Goal: Transaction & Acquisition: Purchase product/service

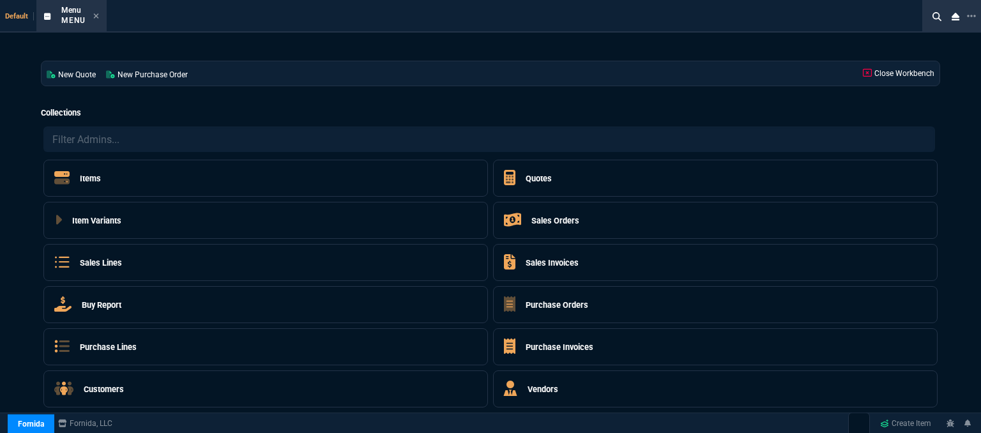
select select "12: [PERSON_NAME]"
click at [99, 17] on div "Menu Menu" at bounding box center [71, 16] width 65 height 27
click at [93, 15] on icon at bounding box center [96, 16] width 6 height 8
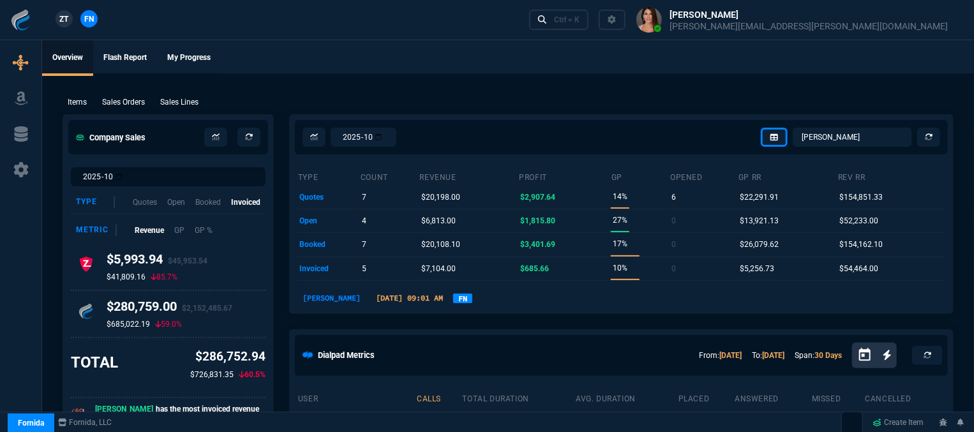
click at [733, 31] on div "Ctrl + K" at bounding box center [744, 20] width 440 height 40
click at [589, 25] on link "Ctrl + K" at bounding box center [559, 20] width 60 height 20
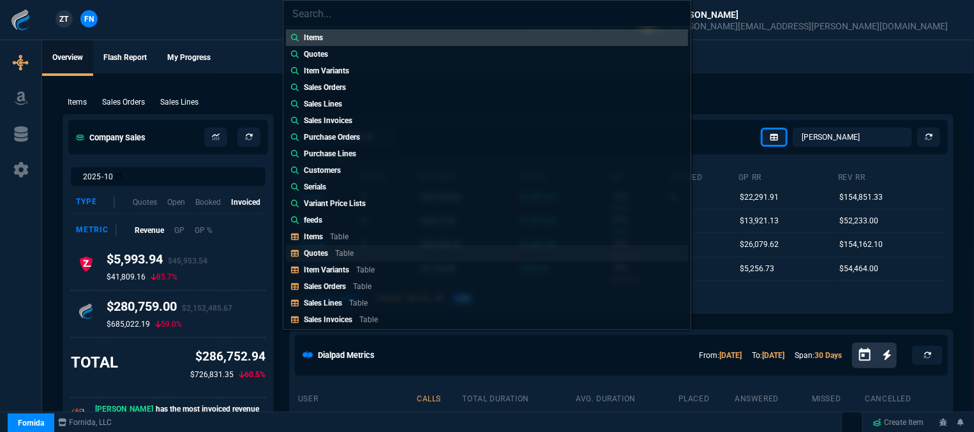
click at [345, 259] on div "Quotes Table" at bounding box center [331, 253] width 55 height 11
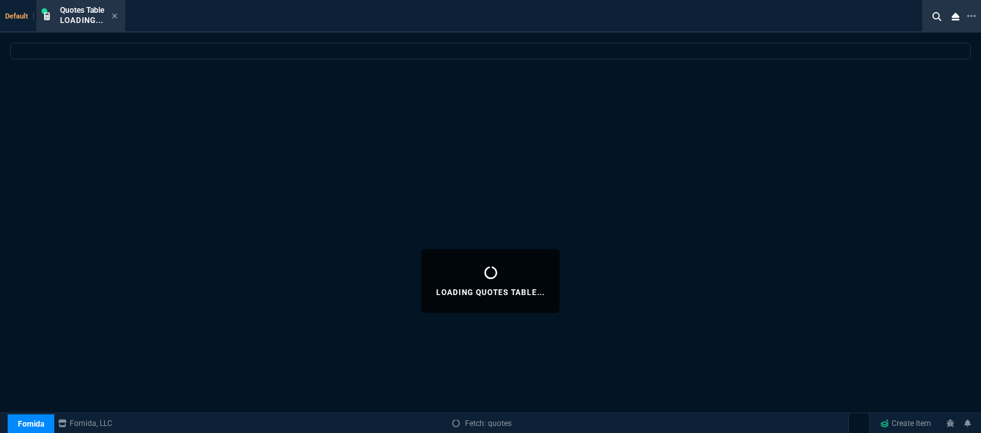
select select
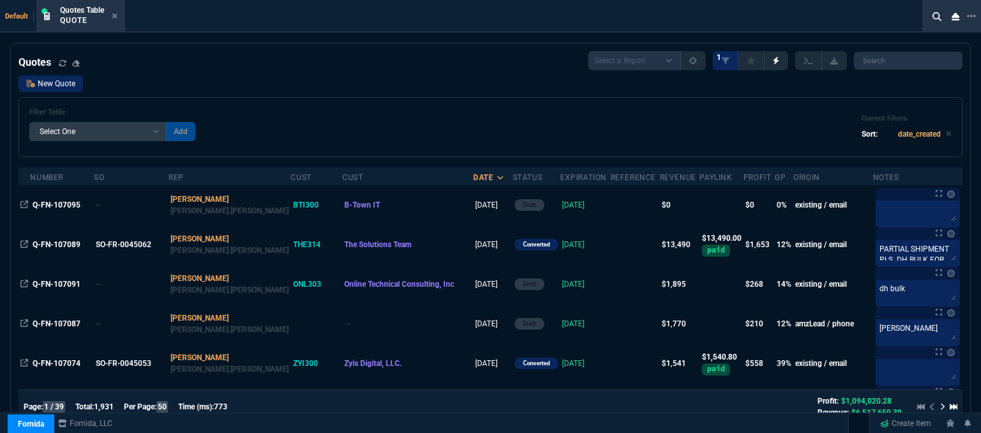
click at [65, 86] on link "New Quote" at bounding box center [51, 83] width 64 height 17
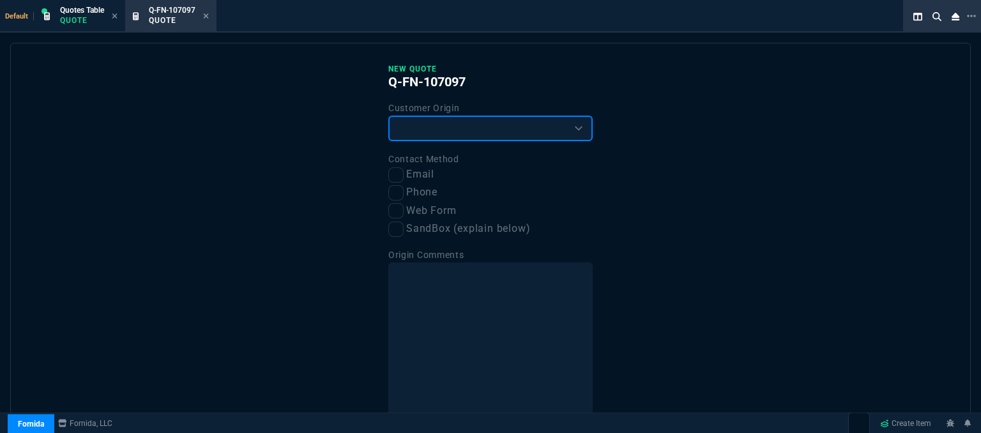
click at [437, 134] on select "Existing Customer Amazon Lead (first order) Website Lead (first order) Called (…" at bounding box center [490, 129] width 204 height 26
select select "existing"
click at [388, 116] on select "Existing Customer Amazon Lead (first order) Website Lead (first order) Called (…" at bounding box center [490, 129] width 204 height 26
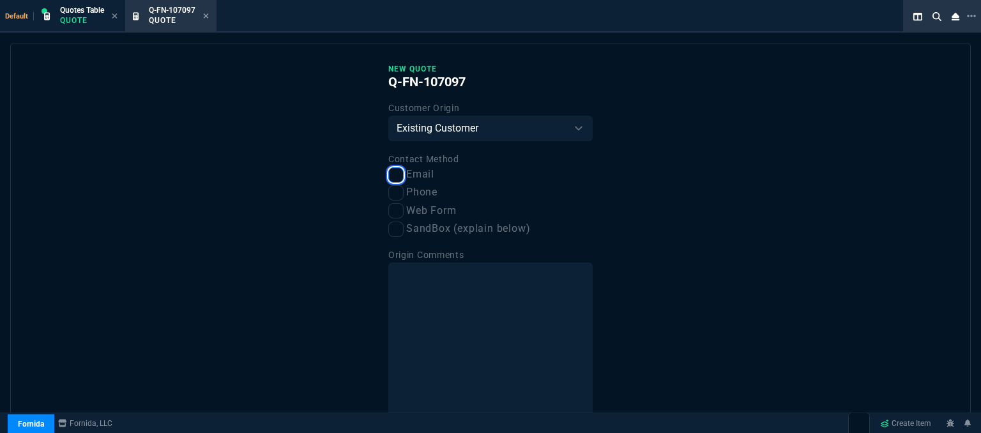
click at [391, 172] on input "Email" at bounding box center [395, 174] width 15 height 15
checkbox input "true"
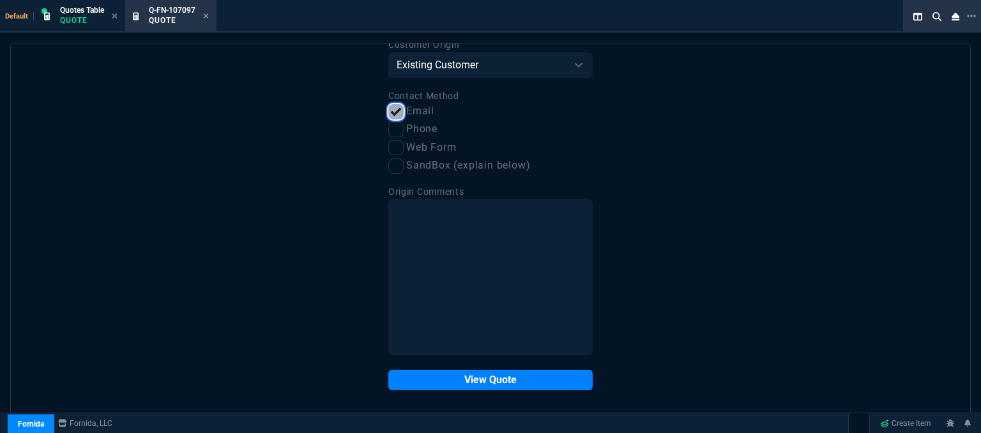
scroll to position [64, 0]
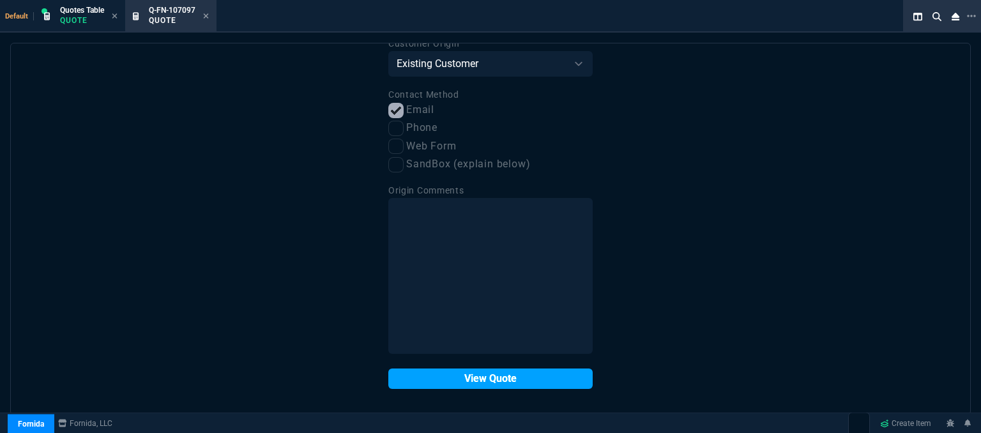
click at [470, 381] on button "View Quote" at bounding box center [490, 378] width 204 height 20
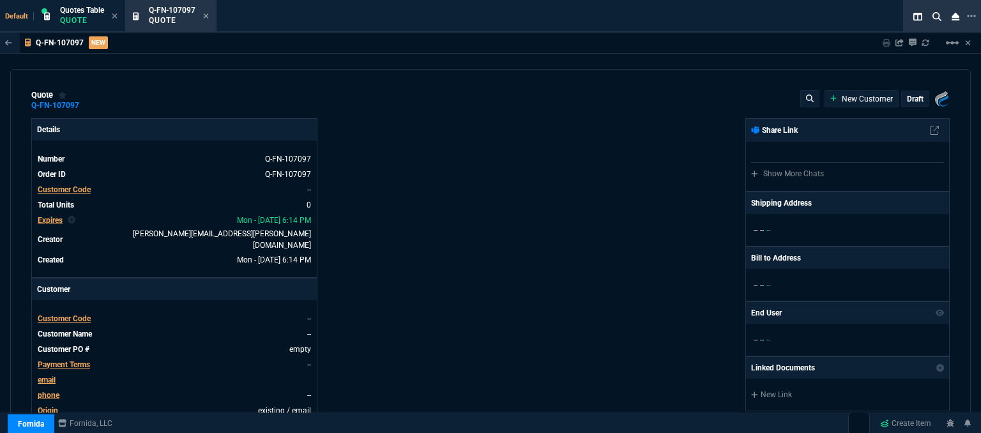
click at [61, 314] on span "Customer Code" at bounding box center [64, 318] width 53 height 9
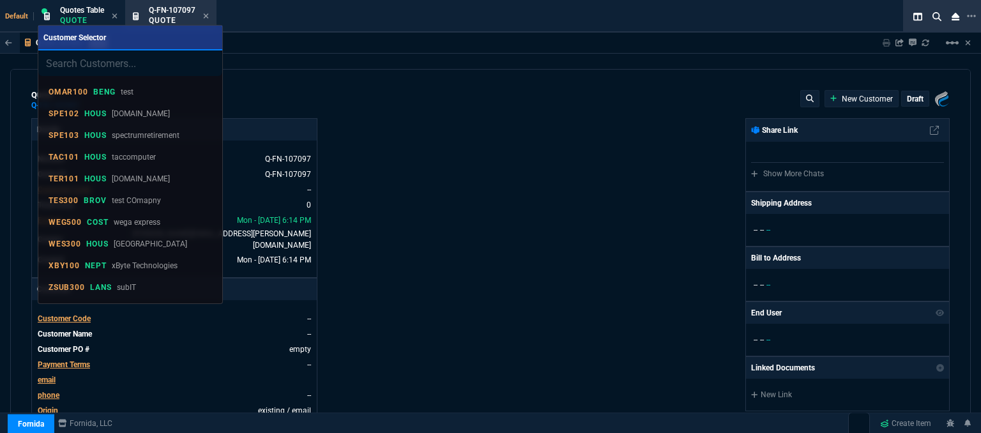
click at [66, 303] on div "Customer Selector OMAR100 BENG test SPE102 HOUS [DOMAIN_NAME] SPE103 HOUS spect…" at bounding box center [130, 165] width 185 height 280
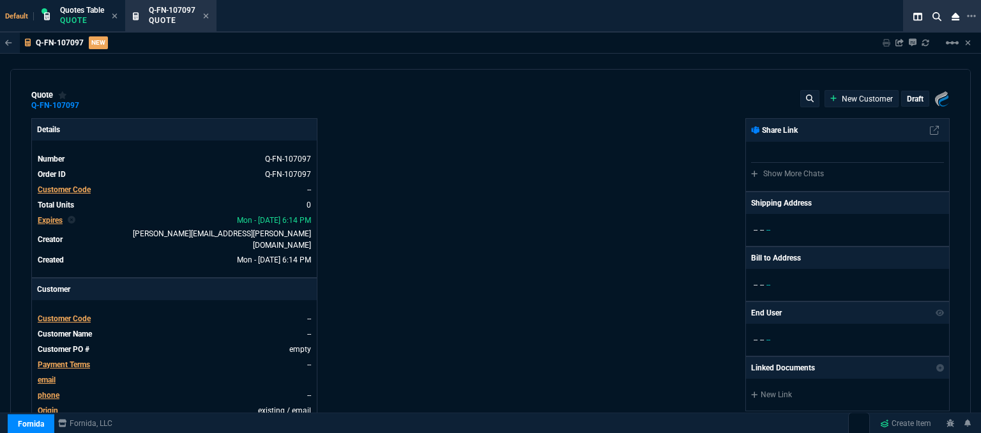
click at [75, 314] on span "Customer Code" at bounding box center [64, 318] width 53 height 9
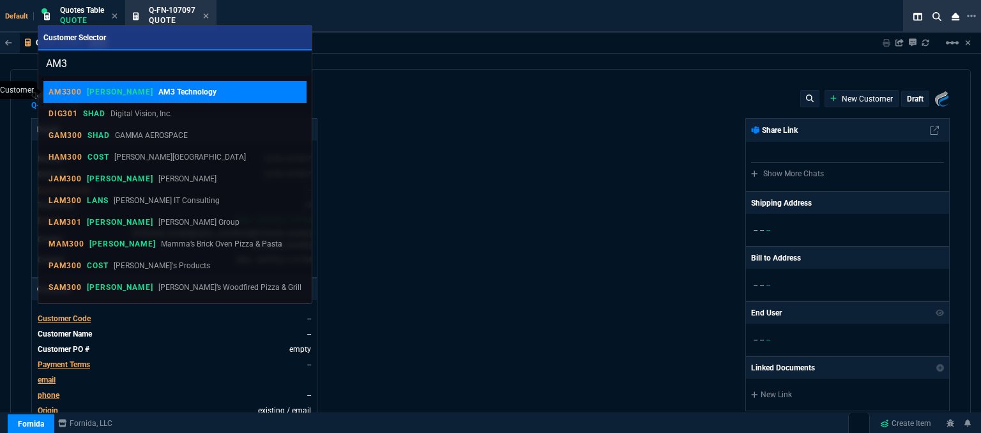
type input "AM3"
click at [184, 98] on link "AM3300 [PERSON_NAME] AM3 Technology" at bounding box center [174, 92] width 263 height 22
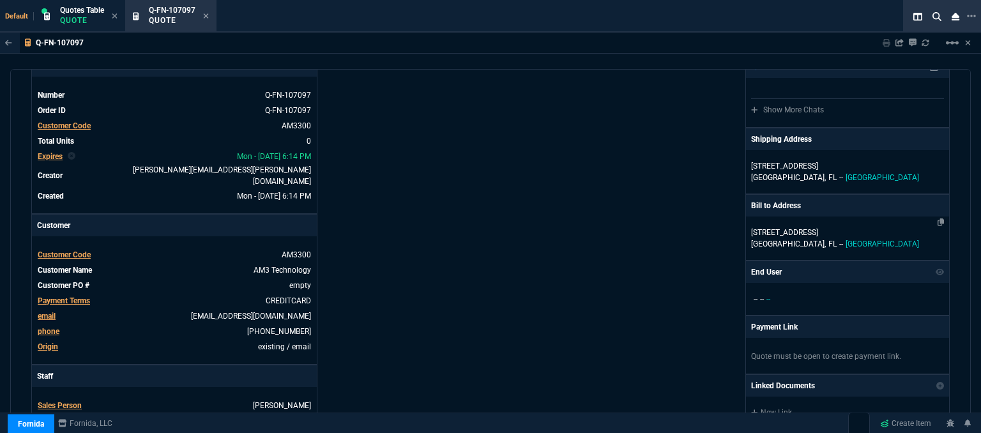
scroll to position [0, 0]
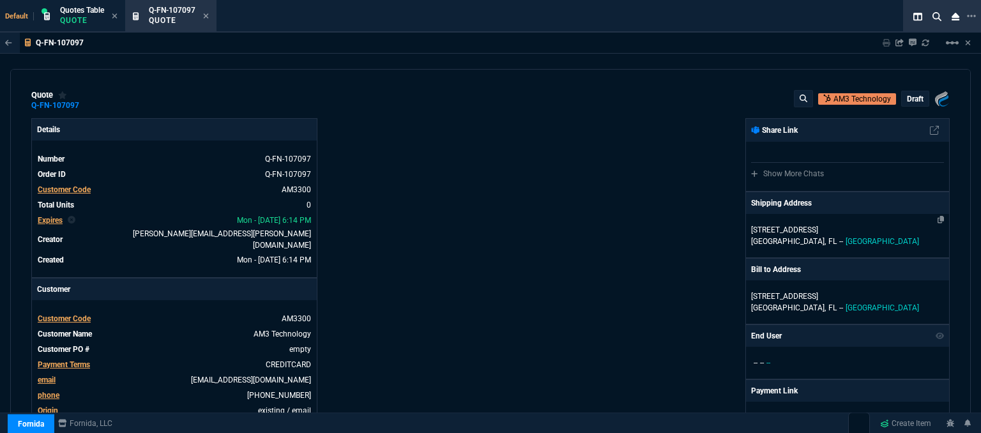
click at [872, 242] on p "[GEOGRAPHIC_DATA], [GEOGRAPHIC_DATA] -- [GEOGRAPHIC_DATA]" at bounding box center [847, 241] width 193 height 11
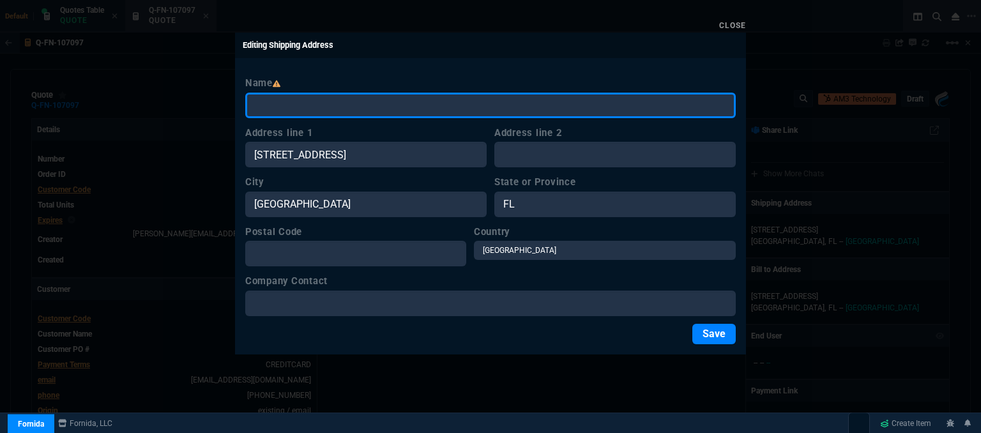
click at [299, 111] on input "Name" at bounding box center [490, 106] width 490 height 26
type input "e"
type input "[PERSON_NAME]"
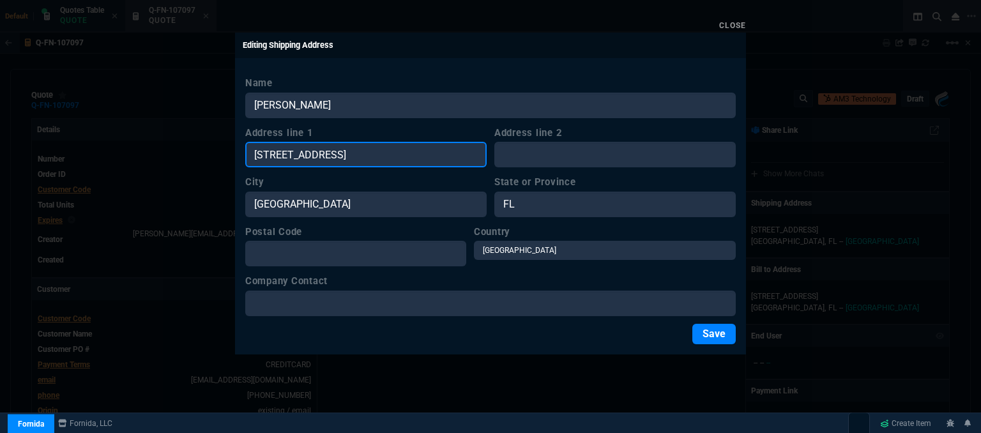
drag, startPoint x: 382, startPoint y: 151, endPoint x: 245, endPoint y: 144, distance: 137.4
click at [245, 144] on input "[STREET_ADDRESS]" at bounding box center [365, 155] width 241 height 26
paste input "[GEOGRAPHIC_DATA]"
type input "[STREET_ADDRESS]"
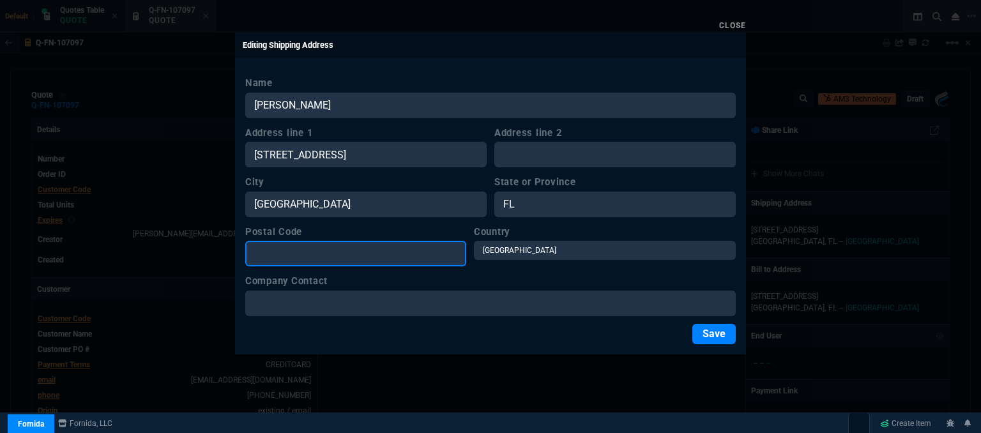
click at [332, 253] on input "Postal Code" at bounding box center [355, 254] width 221 height 26
paste input "[STREET_ADDRESS]"
click at [370, 251] on input "[STREET_ADDRESS]" at bounding box center [355, 254] width 221 height 26
type input "33132"
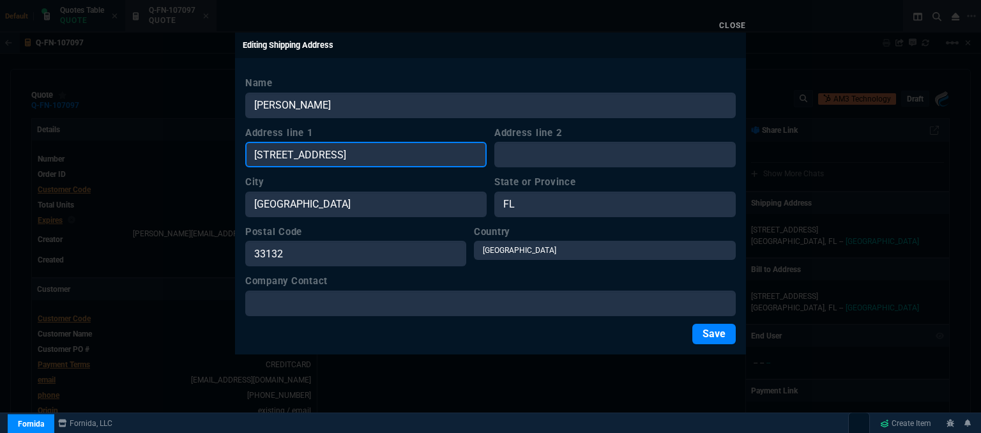
click at [421, 150] on input "[STREET_ADDRESS]" at bounding box center [365, 155] width 241 height 26
type input "[STREET_ADDRESS]"
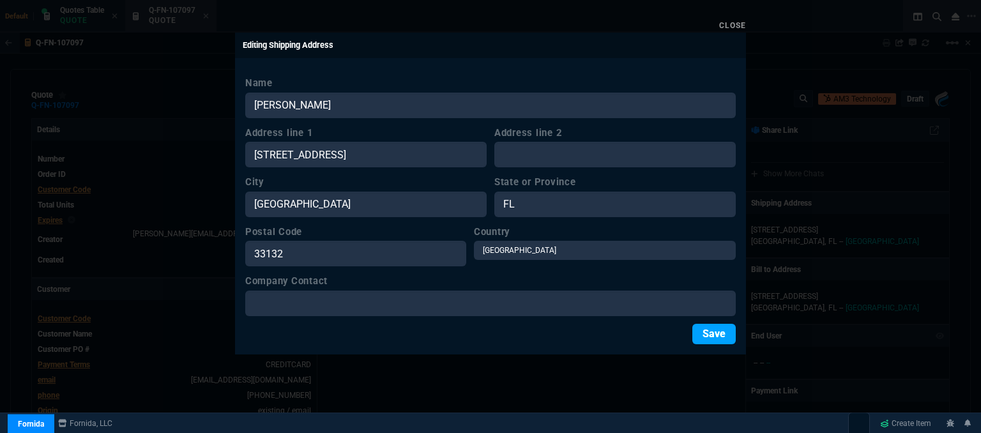
click at [700, 334] on button "Save" at bounding box center [713, 334] width 43 height 20
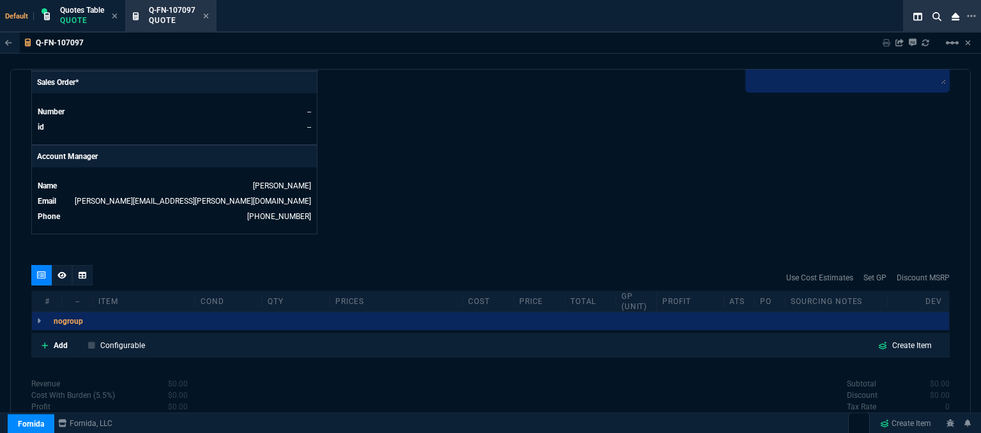
scroll to position [612, 0]
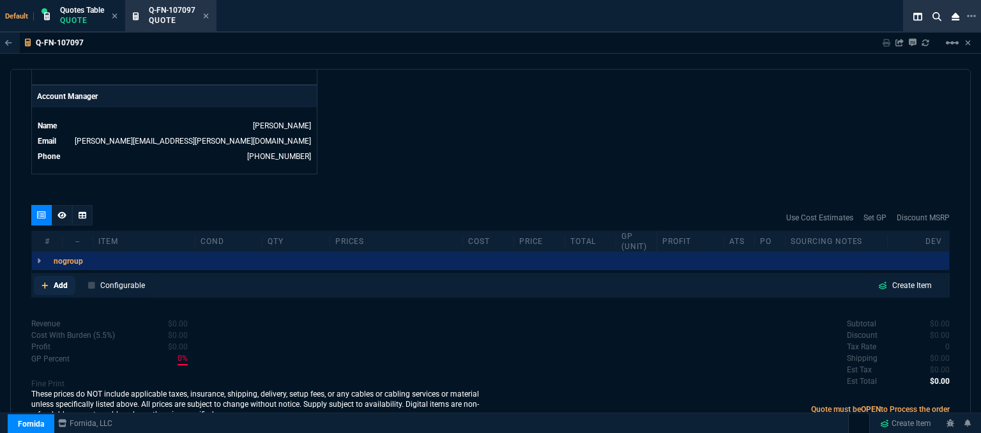
click at [43, 282] on icon at bounding box center [44, 286] width 7 height 8
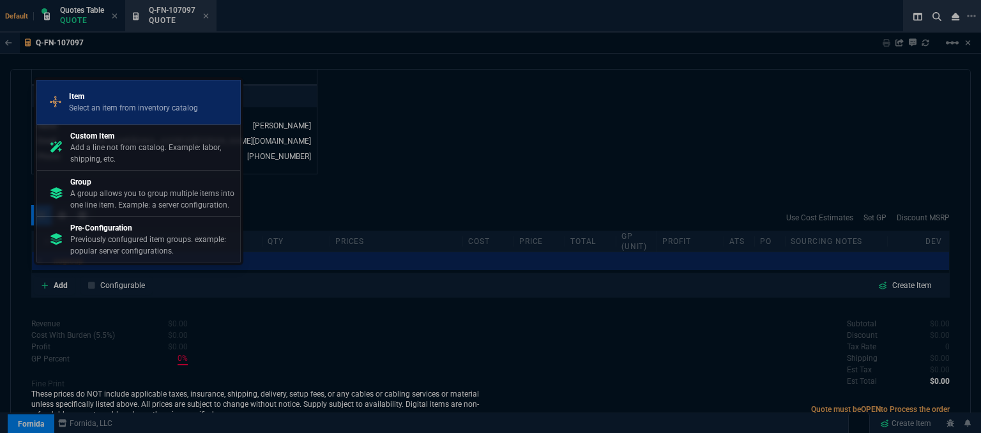
click at [186, 110] on p "Select an item from inventory catalog" at bounding box center [133, 107] width 129 height 11
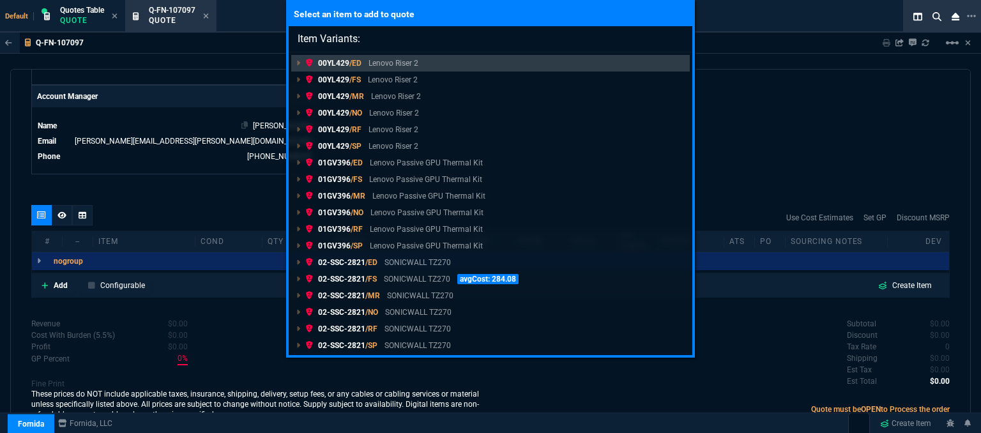
click at [269, 114] on div "Select an item to add to quote Item Variants: 00YL429 /ED Lenovo Riser 2 00YL42…" at bounding box center [490, 216] width 981 height 433
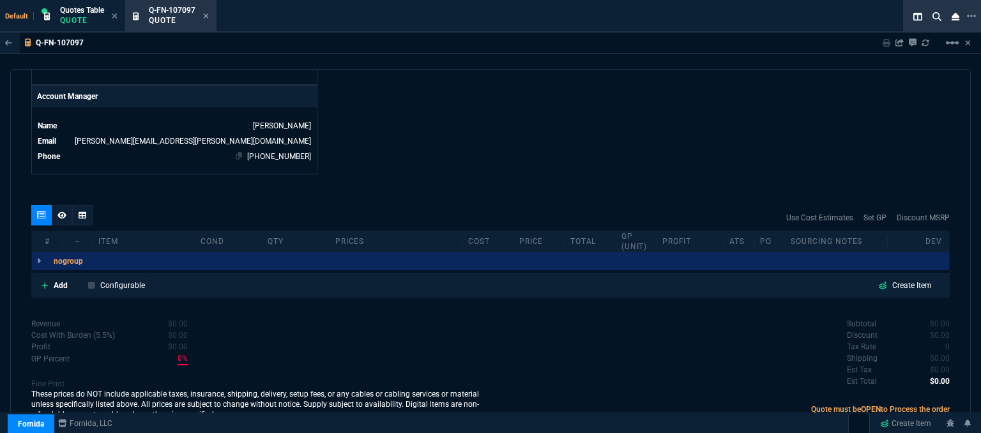
drag, startPoint x: 262, startPoint y: 114, endPoint x: 186, endPoint y: 144, distance: 81.7
click at [260, 119] on td "[PERSON_NAME]" at bounding box center [187, 125] width 250 height 13
click at [47, 282] on icon at bounding box center [44, 286] width 7 height 8
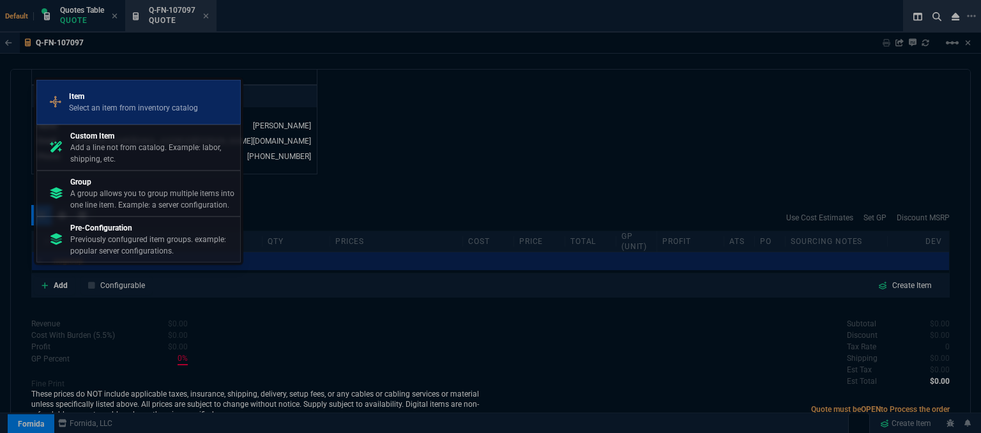
click at [124, 123] on link "Item Select an item from inventory catalog" at bounding box center [138, 102] width 204 height 45
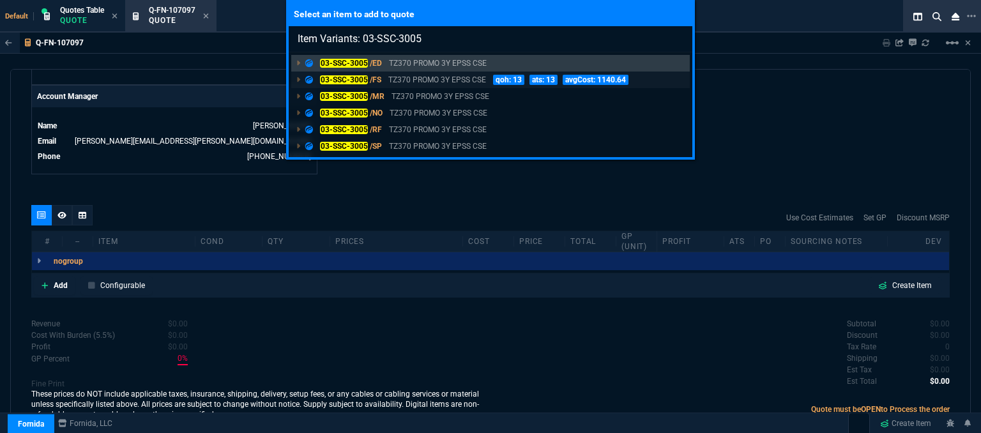
type input "Item Variants: 03-SSC-3005"
click at [424, 80] on p "TZ370 PROMO 3Y EPSS CSE" at bounding box center [437, 79] width 98 height 11
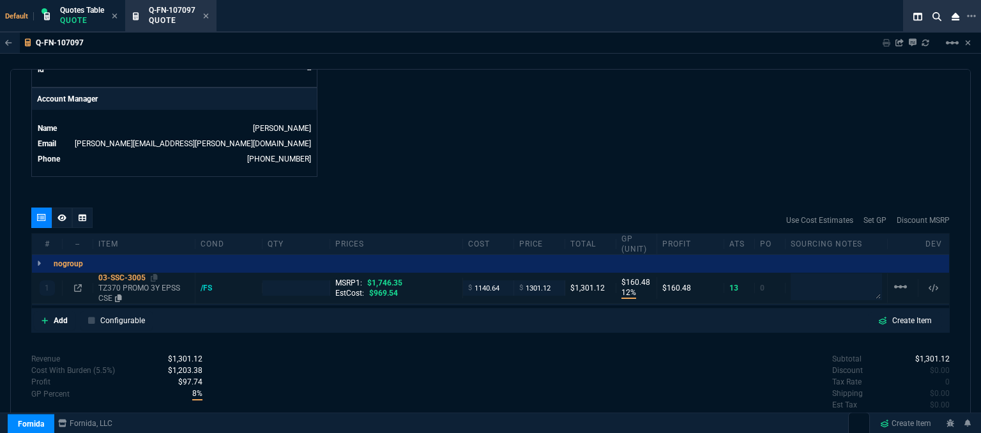
type input "12"
type input "160"
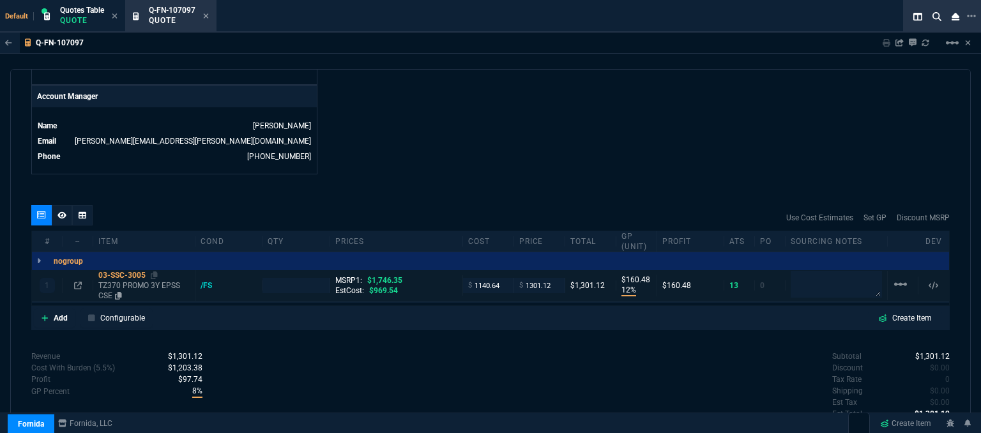
type input "25"
click at [146, 280] on p "TZ370 PROMO 3Y EPSS CSE" at bounding box center [143, 290] width 91 height 20
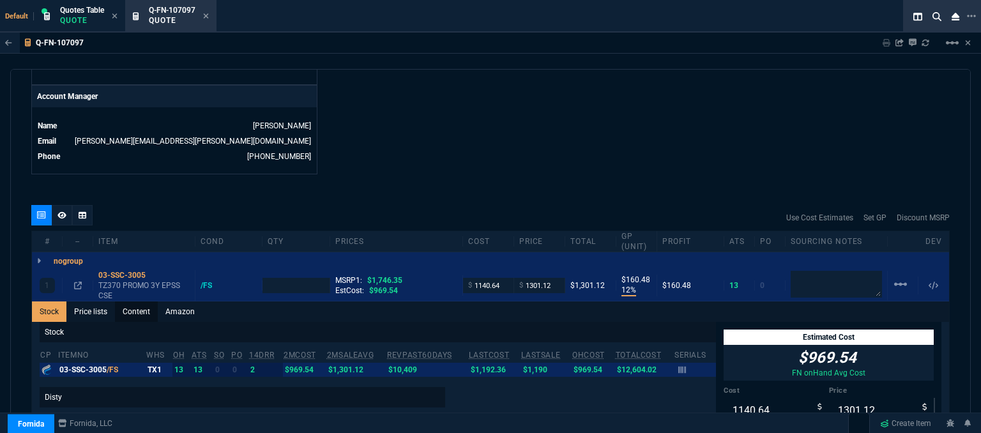
click at [148, 301] on link "Content" at bounding box center [136, 311] width 43 height 20
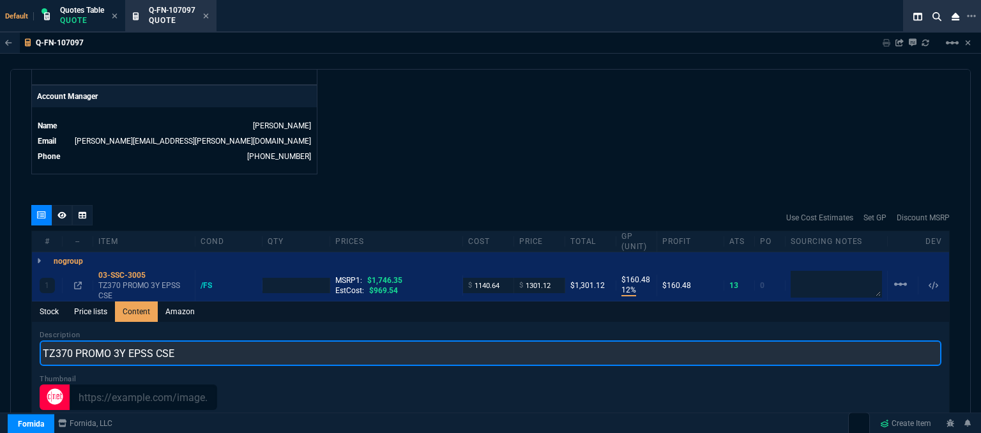
click at [213, 347] on input "TZ370 PROMO 3Y EPSS CSE" at bounding box center [490, 353] width 901 height 26
type input "TZ370 PROMO WITH 3YR ESSENTIALS AND 1YR CSE"
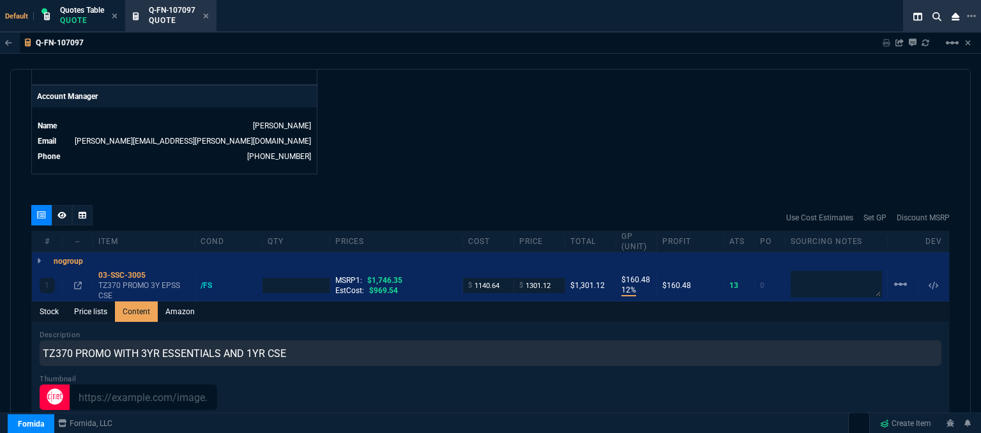
type input "1"
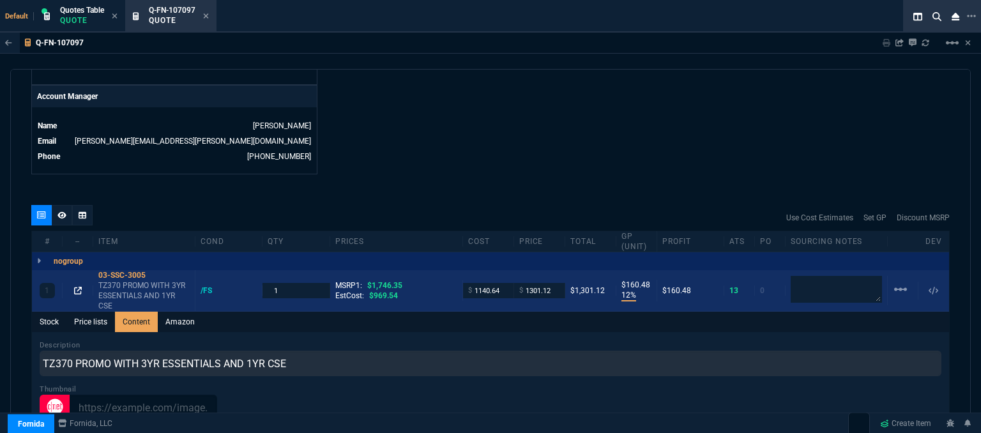
click at [77, 287] on icon at bounding box center [78, 291] width 8 height 8
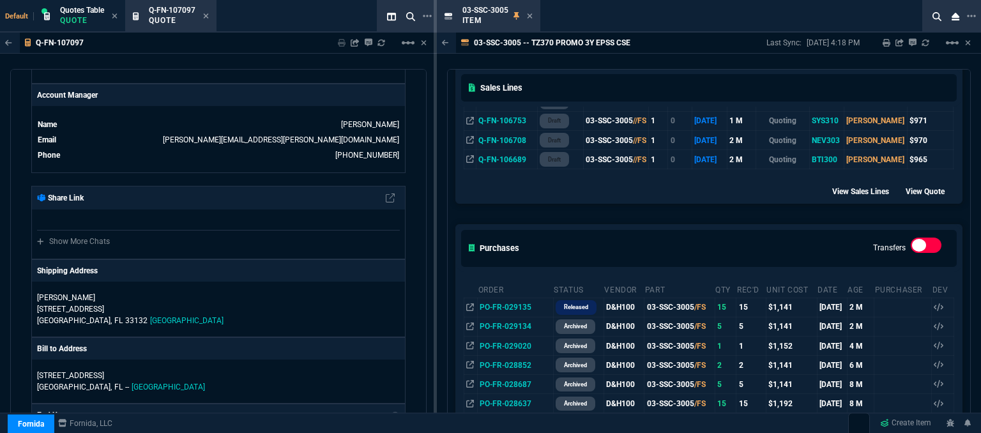
scroll to position [575, 0]
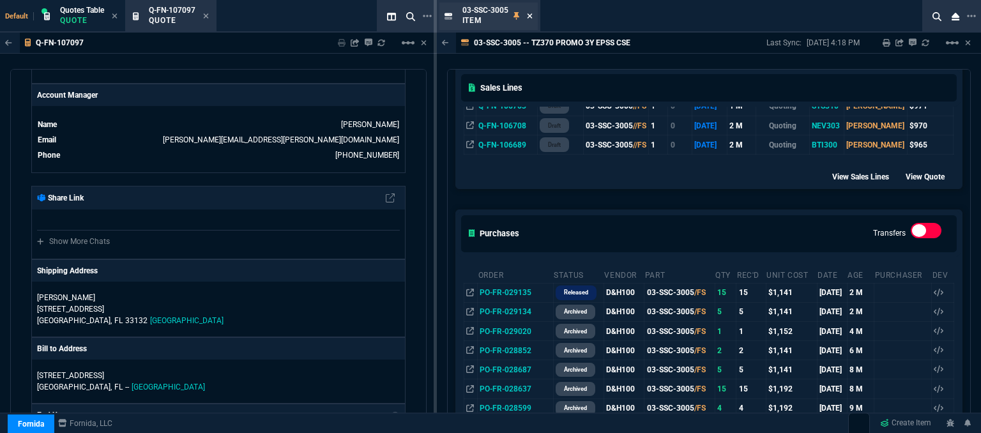
click at [529, 16] on icon at bounding box center [529, 15] width 5 height 5
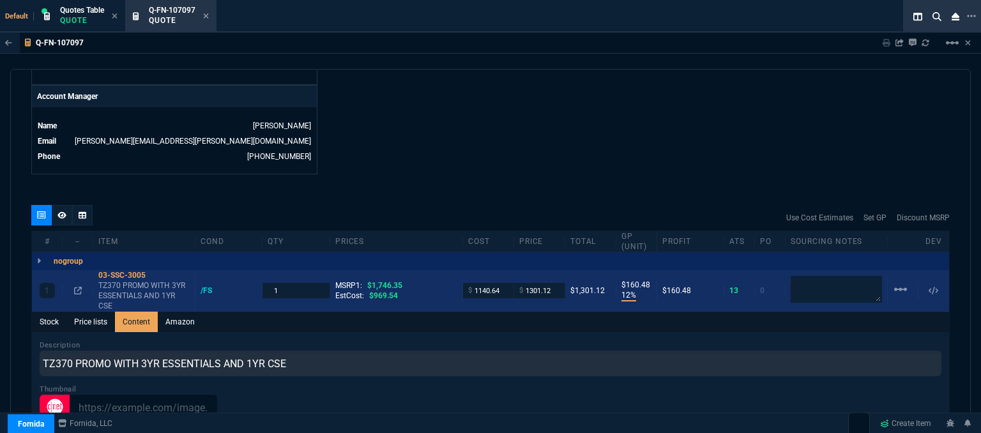
click at [502, 271] on div "1 03-SSC-3005 TZ370 PROMO WITH 3YR ESSENTIALS AND 1YR CSE /FS 1 MSRP1: $1,746.3…" at bounding box center [490, 290] width 917 height 41
click at [501, 283] on input "1140.64" at bounding box center [488, 290] width 40 height 15
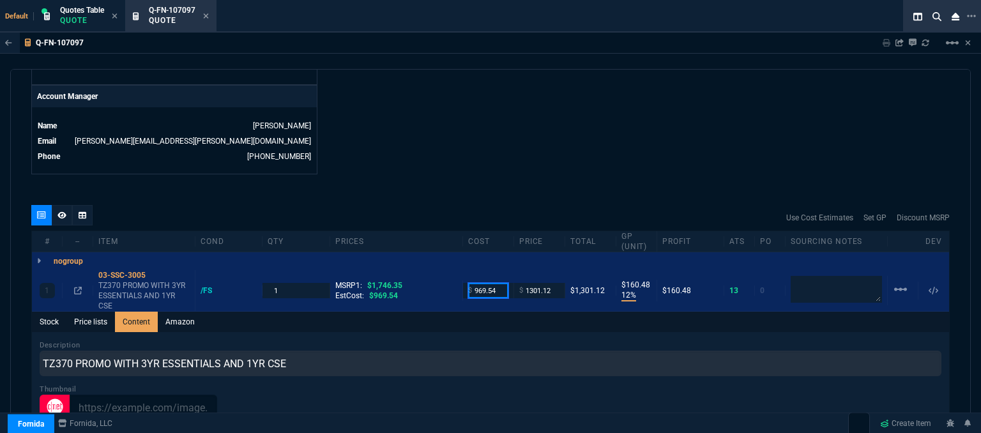
type input "969.54"
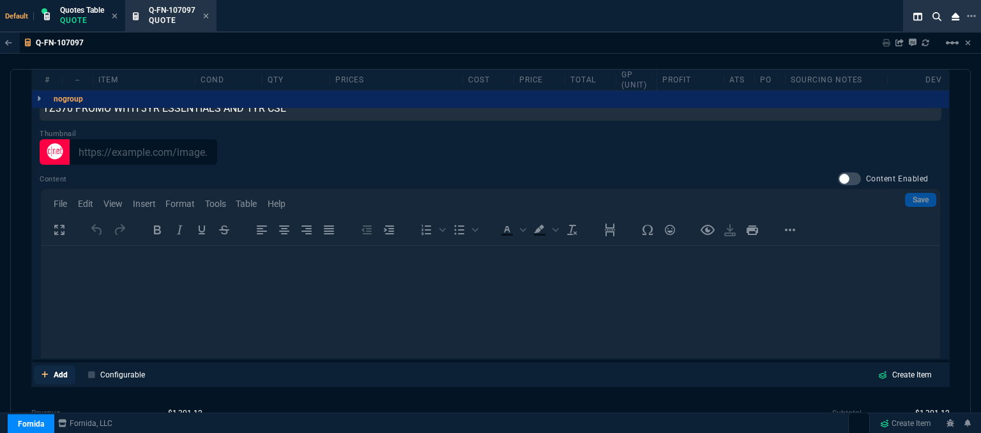
click at [47, 370] on icon at bounding box center [44, 374] width 7 height 8
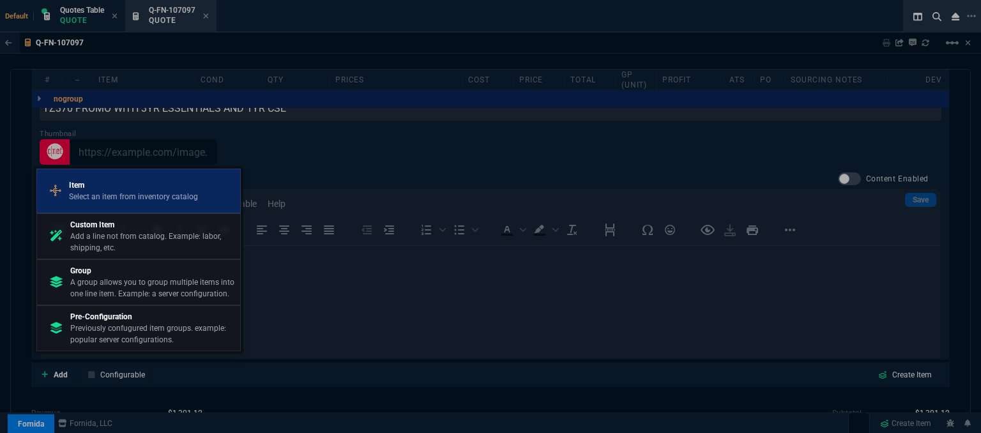
click at [129, 194] on p "Select an item from inventory catalog" at bounding box center [133, 196] width 129 height 11
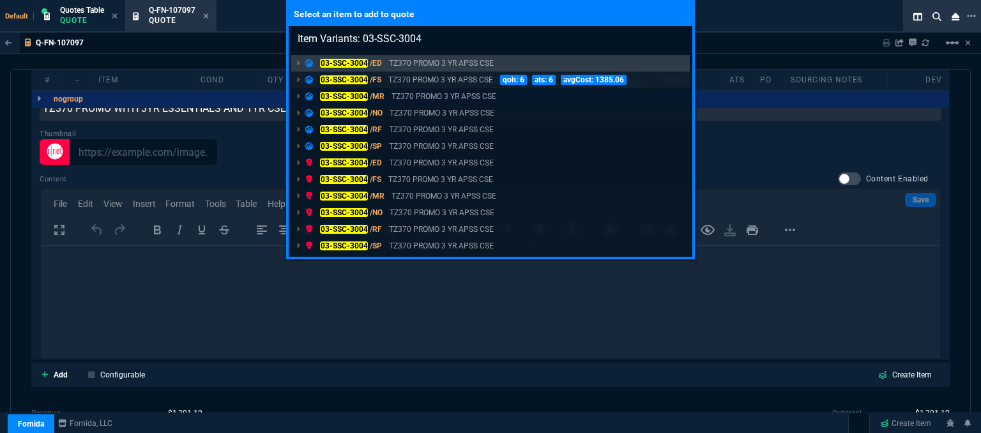
type input "Item Variants: 03-SSC-3004"
click at [487, 78] on p "TZ370 PROMO 3 YR APSS CSE" at bounding box center [440, 79] width 105 height 11
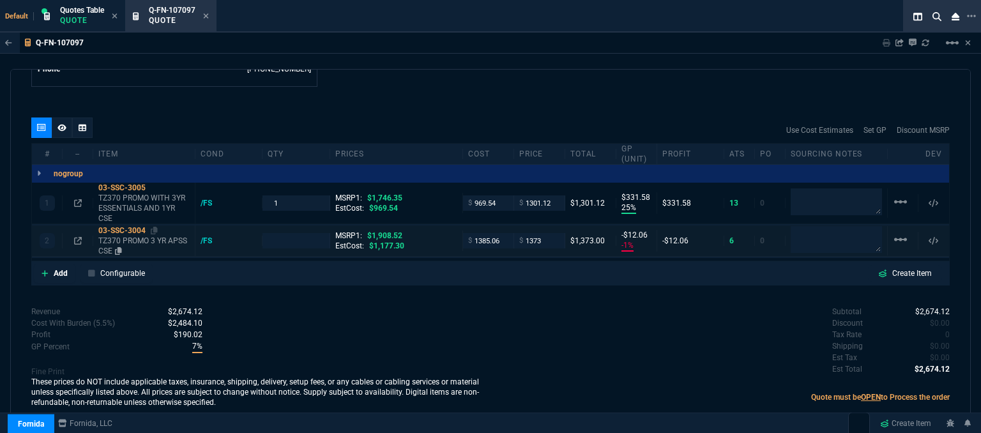
type input "25"
type input "332"
type input "-1"
type input "-12"
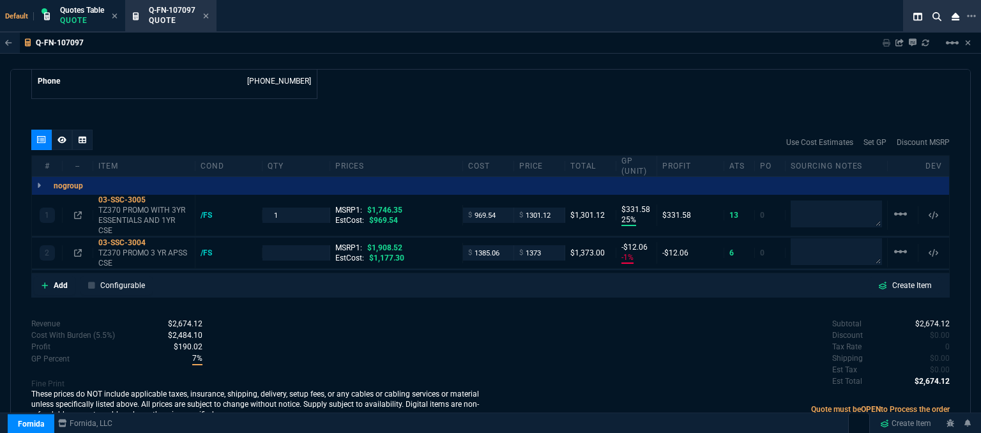
type input "25"
type input "28"
click at [120, 227] on icon at bounding box center [118, 231] width 7 height 8
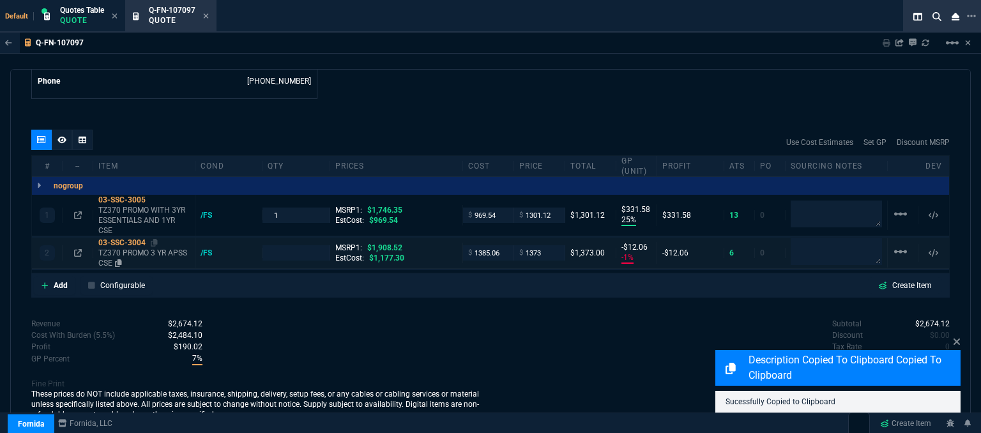
click at [156, 248] on p "TZ370 PROMO 3 YR APSS CSE" at bounding box center [143, 258] width 91 height 20
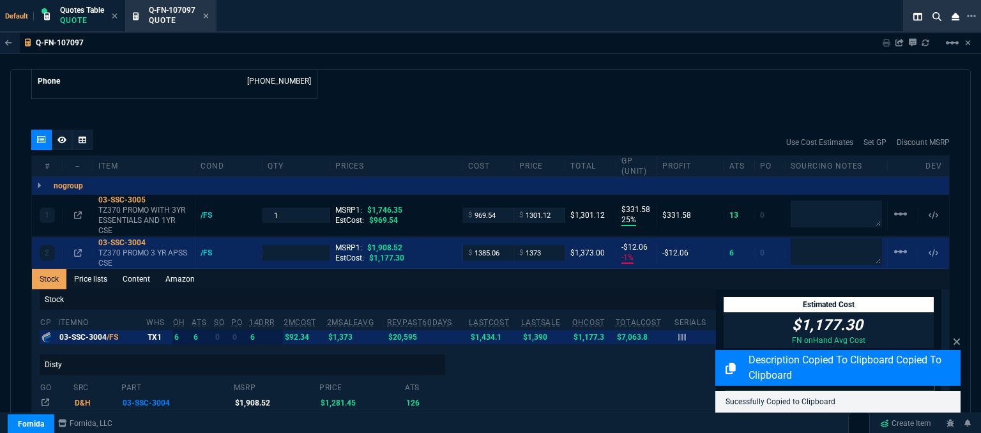
scroll to position [746, 0]
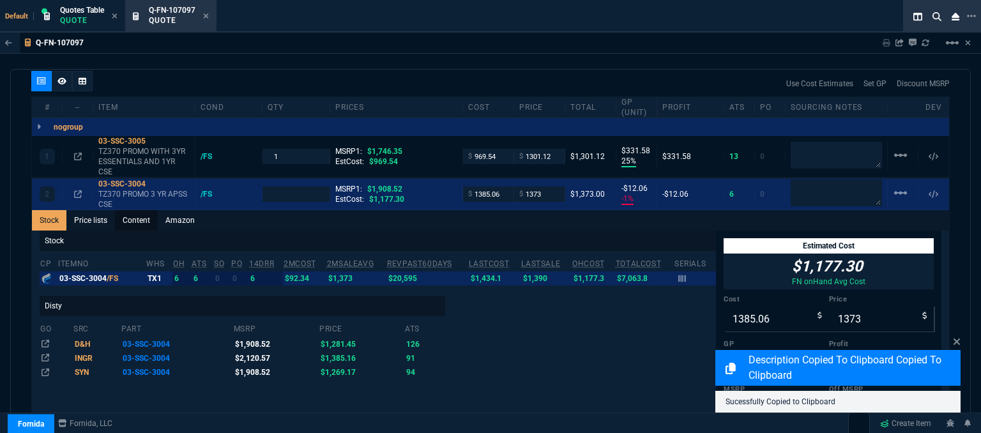
click at [143, 210] on link "Content" at bounding box center [136, 220] width 43 height 20
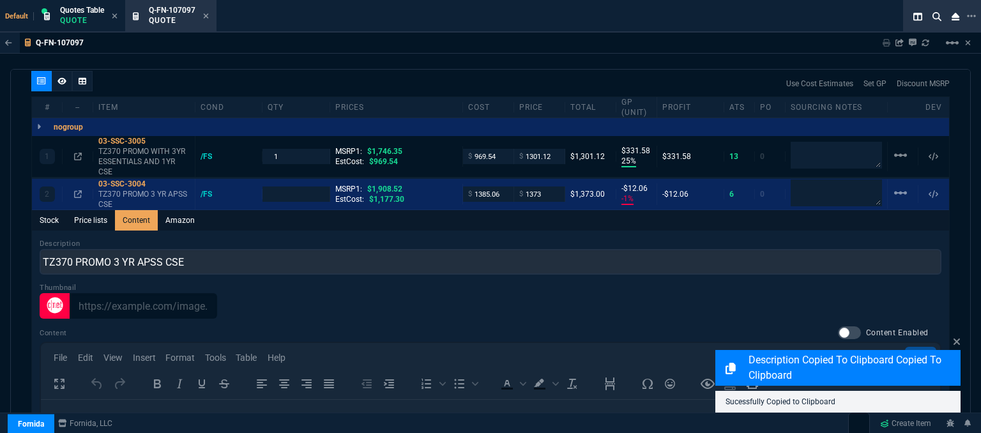
scroll to position [0, 0]
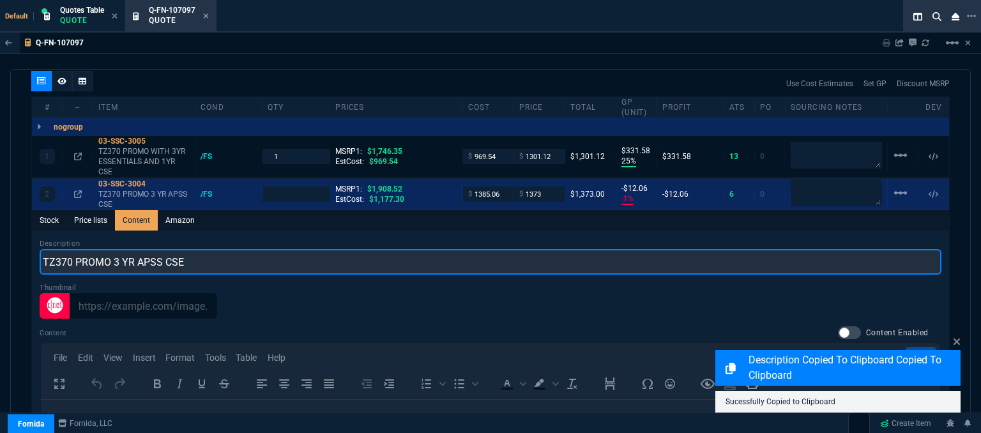
drag, startPoint x: 214, startPoint y: 252, endPoint x: 59, endPoint y: 252, distance: 155.8
click at [59, 252] on input "TZ370 PROMO 3 YR APSS CSE" at bounding box center [490, 262] width 901 height 26
click at [209, 253] on input "TZ370 PROMO 3 YR APSS CSE" at bounding box center [490, 262] width 901 height 26
drag, startPoint x: 209, startPoint y: 253, endPoint x: 38, endPoint y: 248, distance: 171.8
click at [38, 248] on div "Description TZ370 PROMO 3 YR APSS CSE Thumbnail Content Content Enabled Save Fi…" at bounding box center [490, 417] width 917 height 374
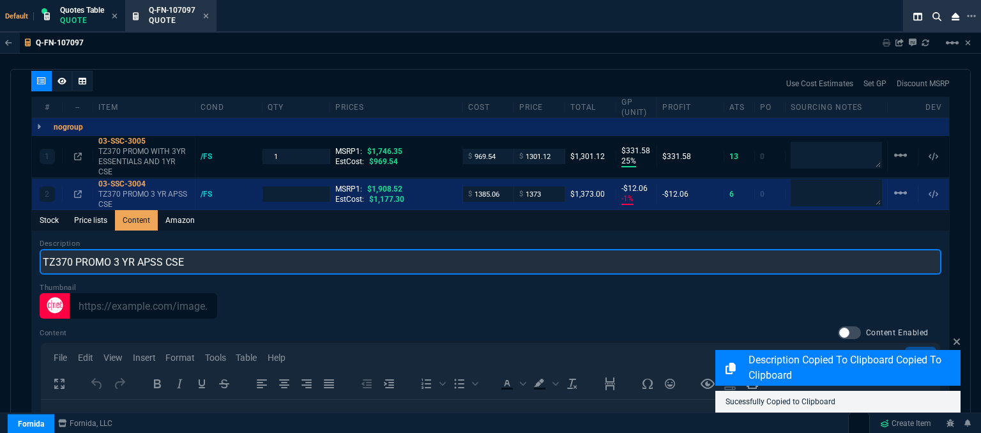
paste input "WITH 3YR ESSENTIALS AND 1YR"
click at [218, 249] on input "TZ370 PROMO WITH 3YR ESSENTIALS AND 1YR CSE" at bounding box center [490, 262] width 901 height 26
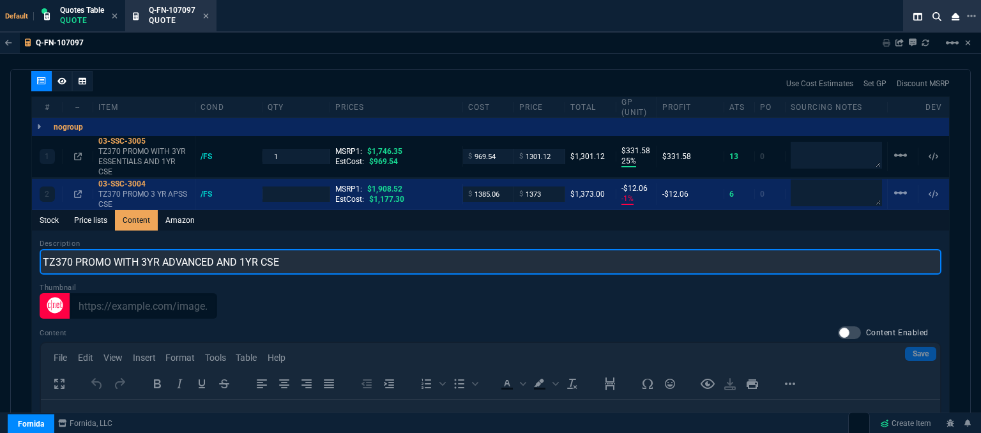
type input "TZ370 PROMO WITH 3YR ADVANCED AND 1YR CSE"
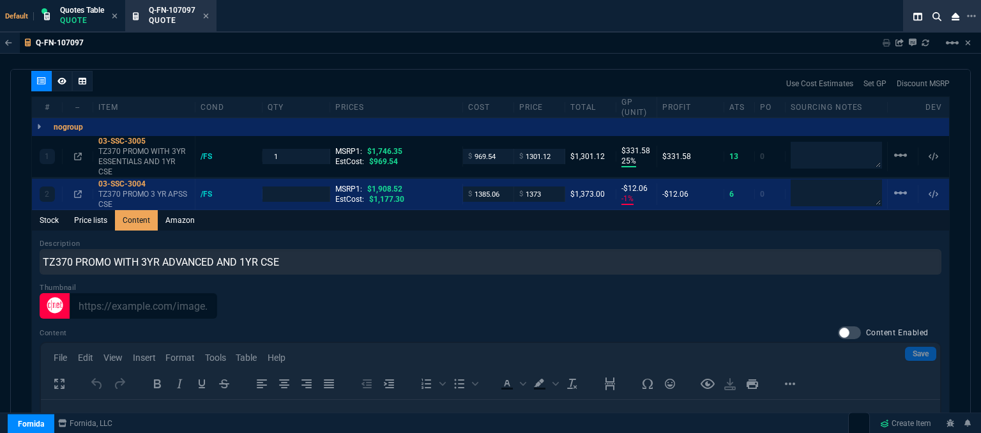
click at [435, 210] on div "Stock Price lists Content Amazon" at bounding box center [490, 220] width 917 height 20
type input "1"
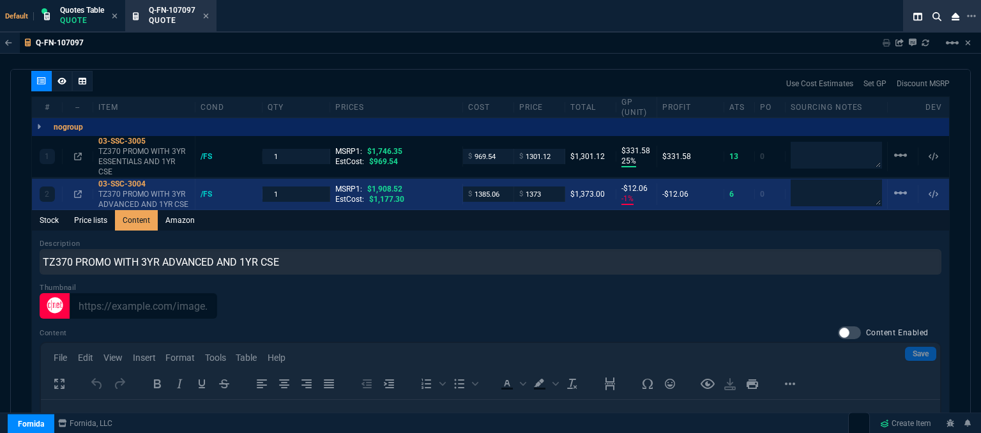
click at [504, 186] on div "$ 1385.06" at bounding box center [488, 193] width 51 height 15
click at [499, 186] on input "1385.06" at bounding box center [488, 193] width 40 height 15
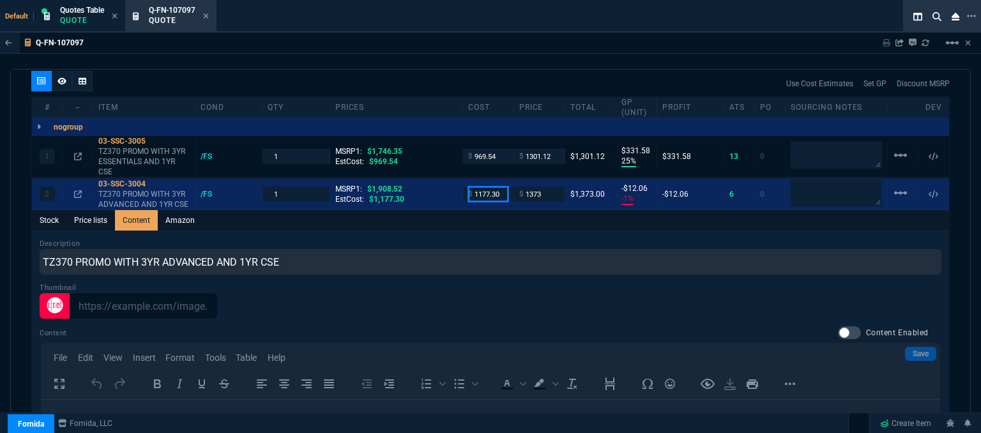
type input "1177.30"
click at [497, 210] on div "Stock Price lists Content Amazon" at bounding box center [490, 220] width 917 height 20
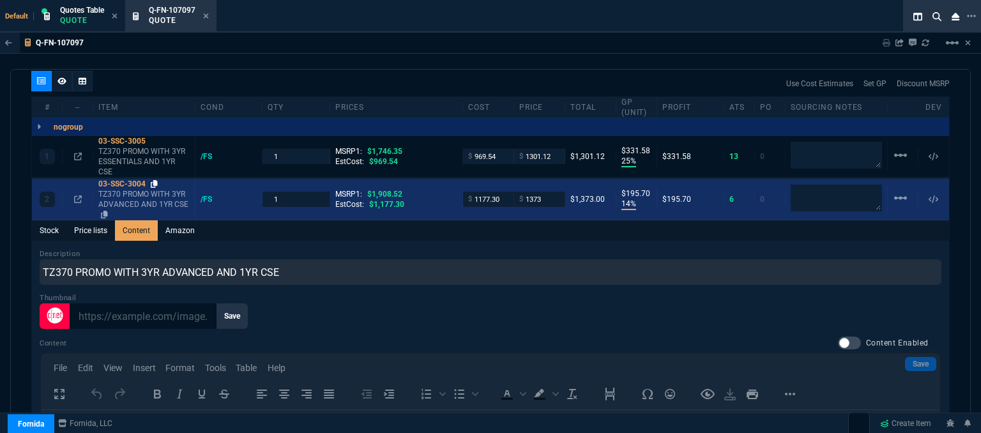
click at [156, 180] on icon at bounding box center [154, 184] width 7 height 8
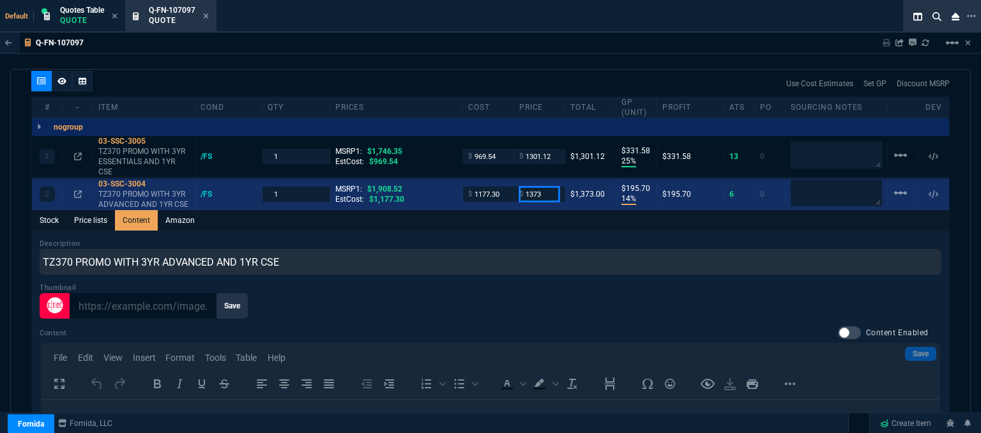
click at [549, 186] on input "1373" at bounding box center [539, 193] width 40 height 15
type input "1390"
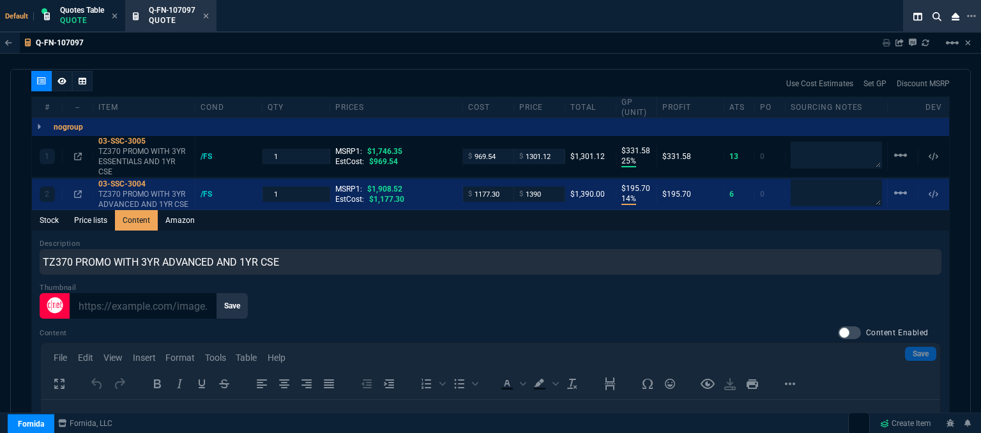
click at [534, 230] on div "Description TZ370 PROMO WITH 3YR ADVANCED AND 1YR CSE Thumbnail Save Content Co…" at bounding box center [490, 417] width 917 height 374
click at [152, 137] on icon at bounding box center [154, 141] width 7 height 8
click at [550, 149] on input "1301.12" at bounding box center [539, 156] width 40 height 15
click at [80, 153] on icon at bounding box center [78, 157] width 8 height 8
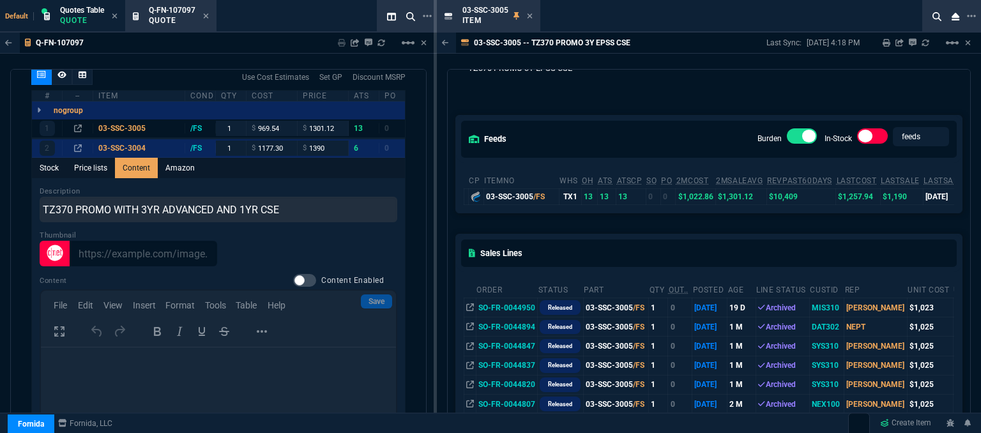
scroll to position [64, 0]
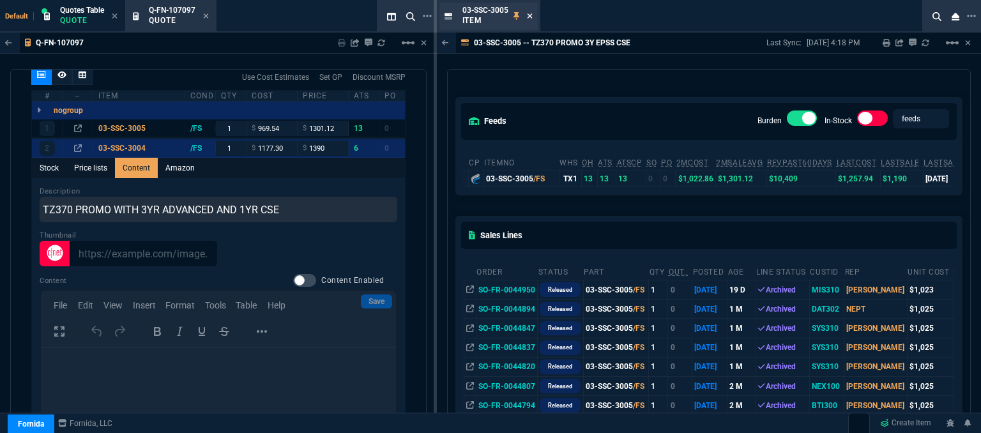
click at [531, 16] on icon at bounding box center [530, 16] width 6 height 8
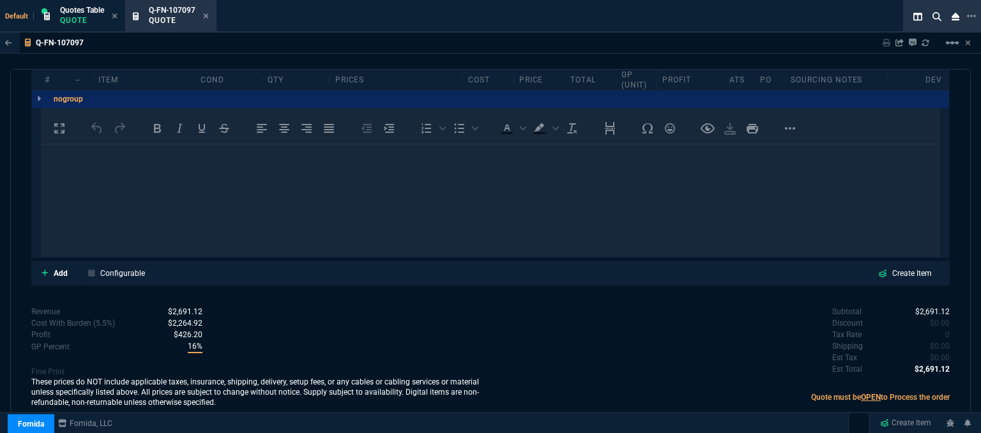
scroll to position [746, 0]
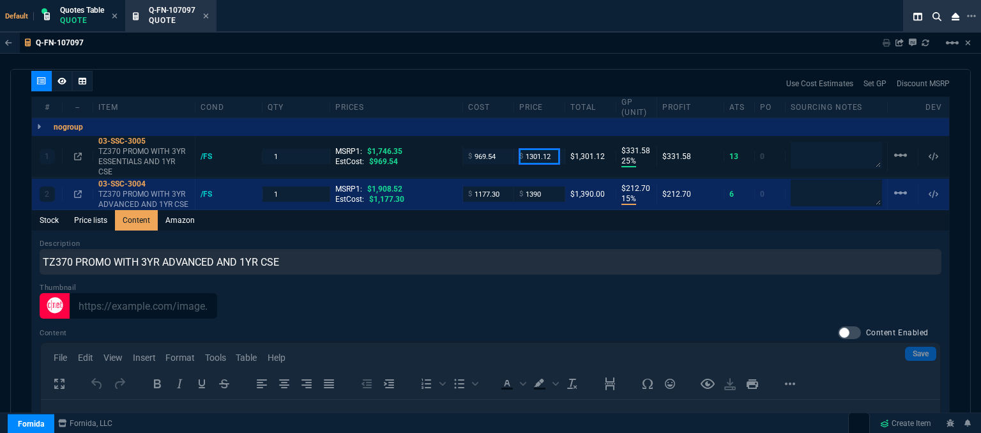
click at [549, 149] on input "1301.12" at bounding box center [539, 156] width 40 height 15
type input "1"
type input "1295"
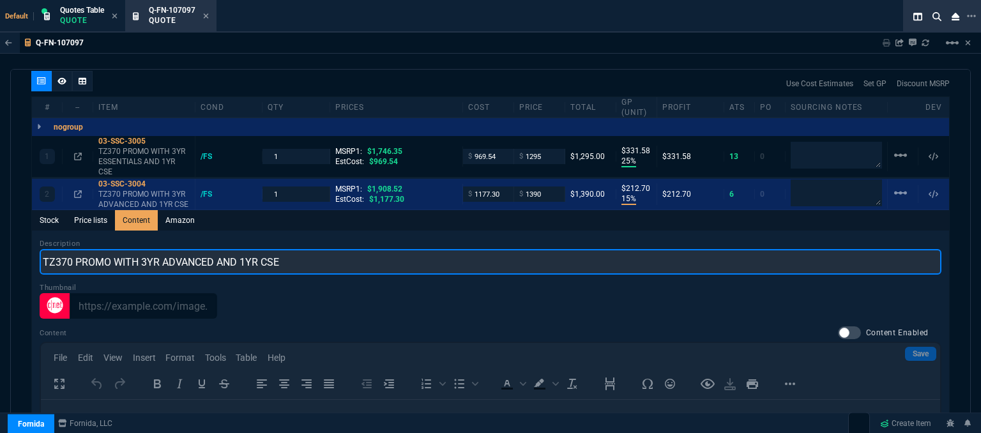
click at [490, 249] on input "TZ370 PROMO WITH 3YR ADVANCED AND 1YR CSE" at bounding box center [490, 262] width 901 height 26
type input "1295"
type input "325"
type input "26"
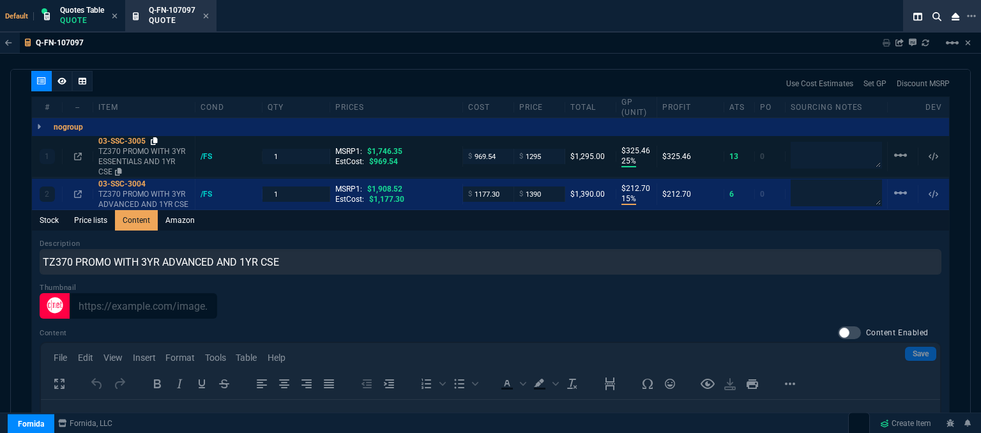
click at [157, 137] on icon at bounding box center [154, 141] width 7 height 8
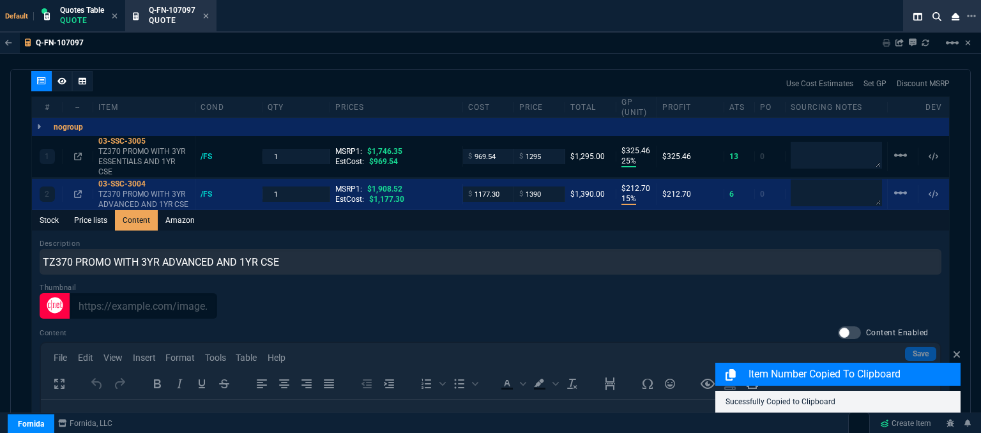
click at [489, 56] on div "Q-FN-107097 Sharing Q-FN-107097 Link Dev Link Share on Teams linear_scale quote…" at bounding box center [490, 265] width 981 height 465
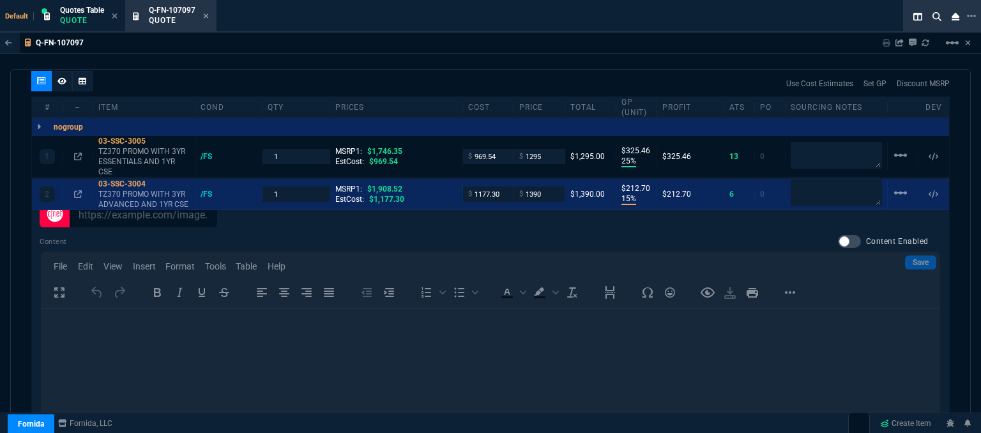
scroll to position [988, 0]
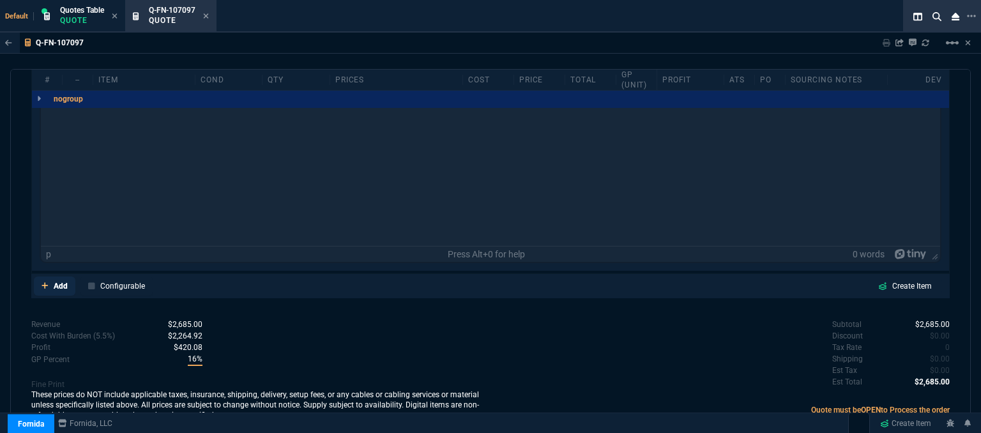
click at [45, 282] on icon at bounding box center [44, 286] width 7 height 8
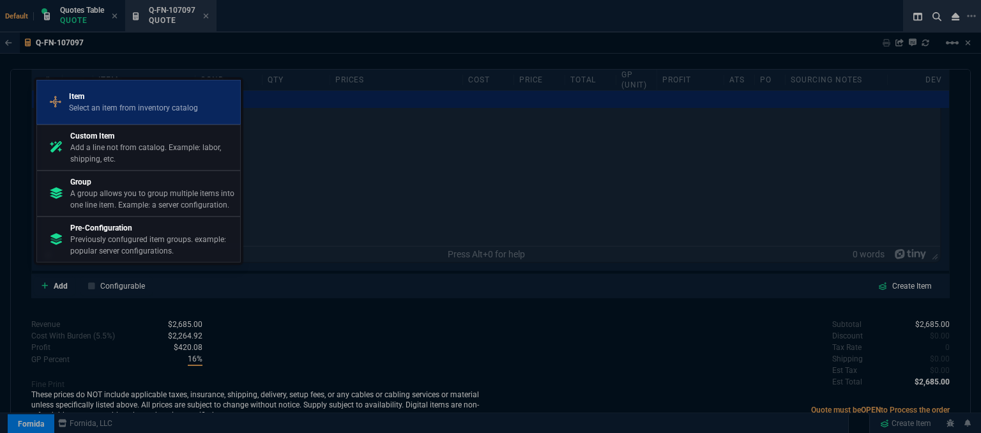
click at [176, 106] on p "Select an item from inventory catalog" at bounding box center [133, 107] width 129 height 11
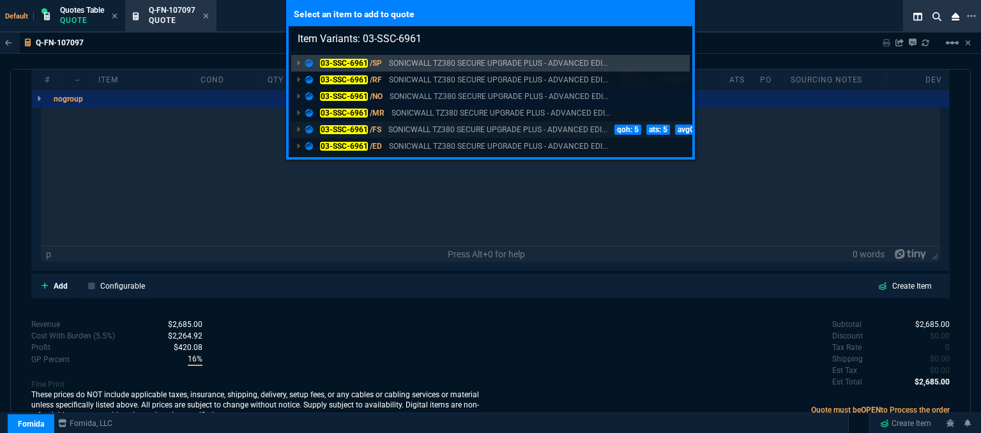
type input "Item Variants: 03-SSC-6961"
click at [414, 126] on p "SONICWALL TZ380 SECURE UPGRADE PLUS - ADVANCED EDI..." at bounding box center [497, 129] width 219 height 11
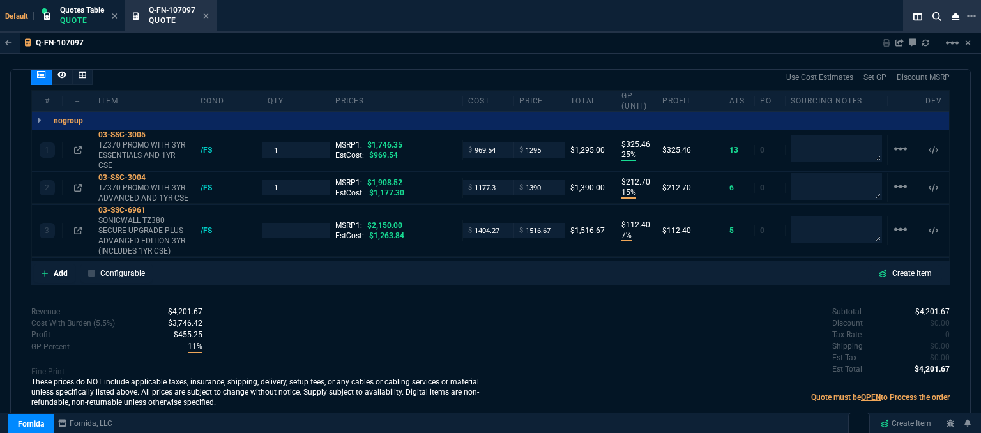
type input "25"
type input "325"
type input "15"
type input "213"
type input "7"
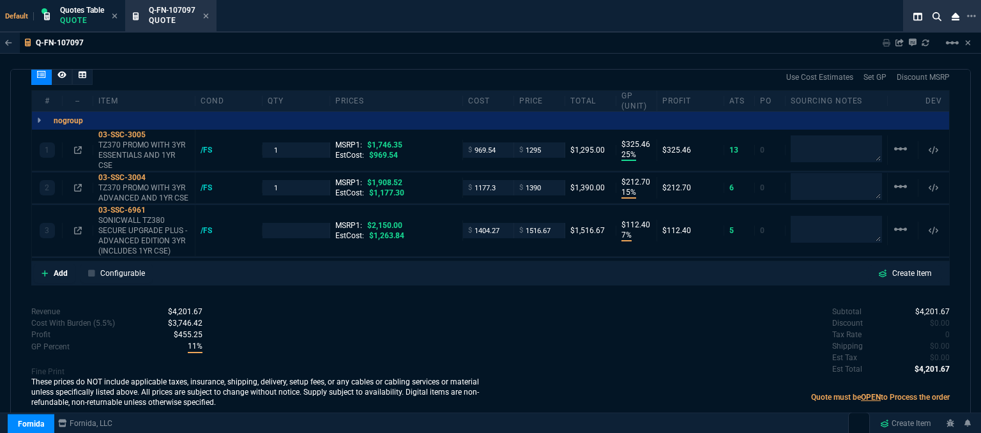
type input "112"
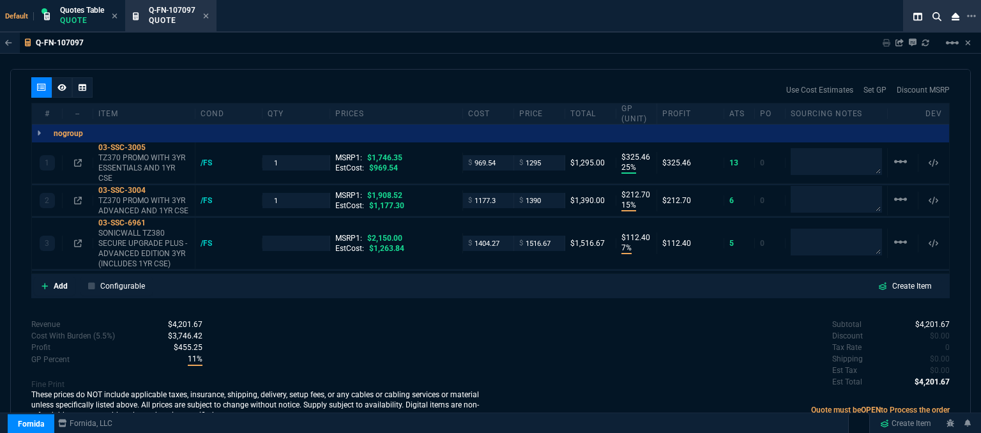
type input "26"
type input "27"
type input "29"
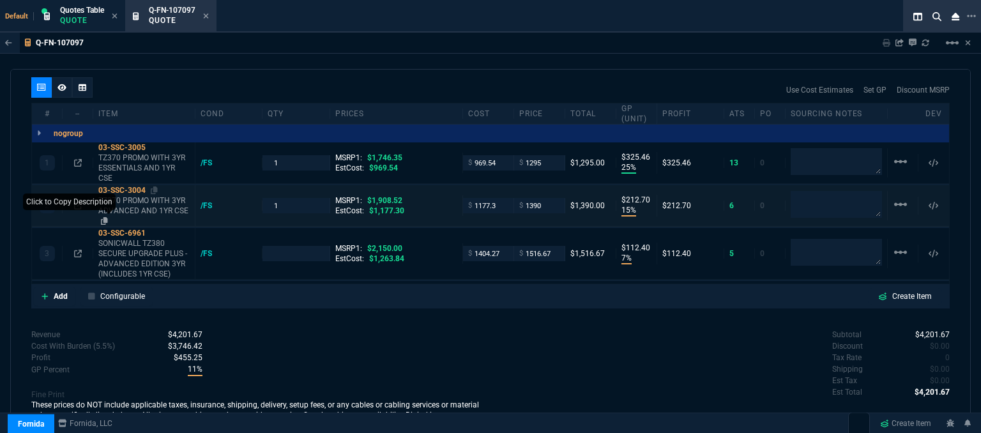
click at [106, 217] on icon at bounding box center [104, 221] width 7 height 8
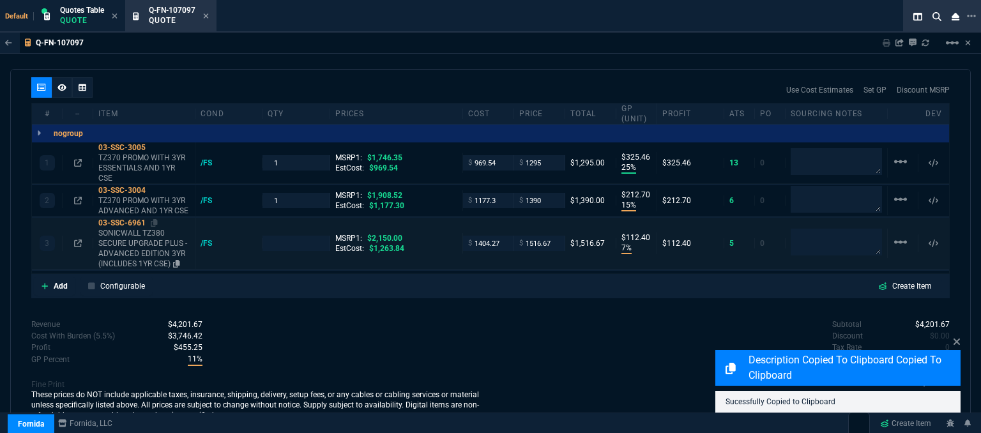
click at [151, 251] on p "SONICWALL TZ380 SECURE UPGRADE PLUS - ADVANCED EDITION 3YR (INCLUDES 1YR CSE)" at bounding box center [143, 248] width 91 height 41
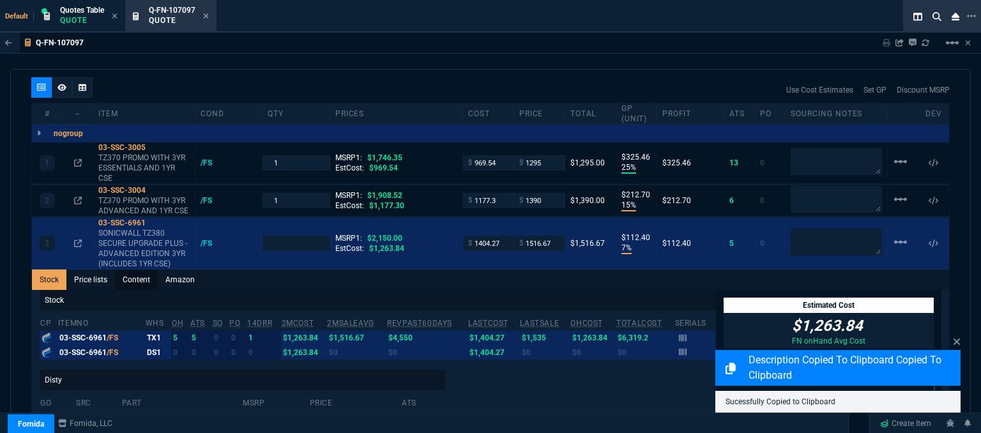
click at [144, 269] on link "Content" at bounding box center [136, 279] width 43 height 20
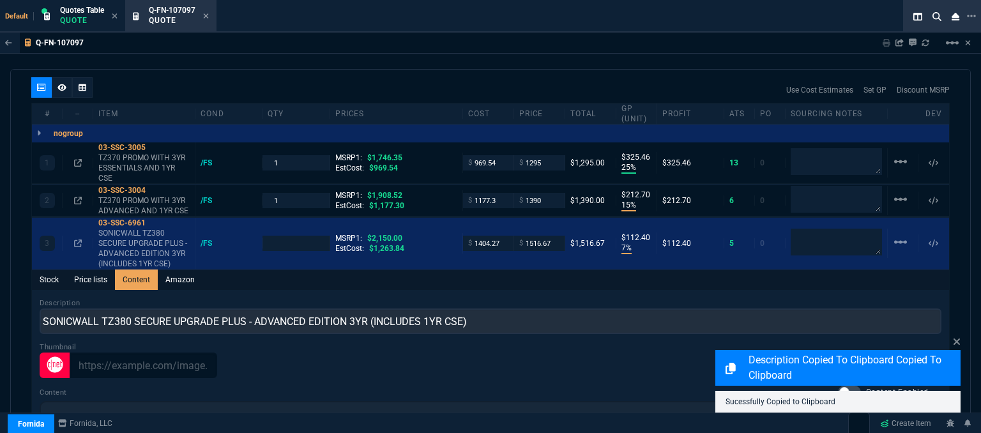
scroll to position [0, 0]
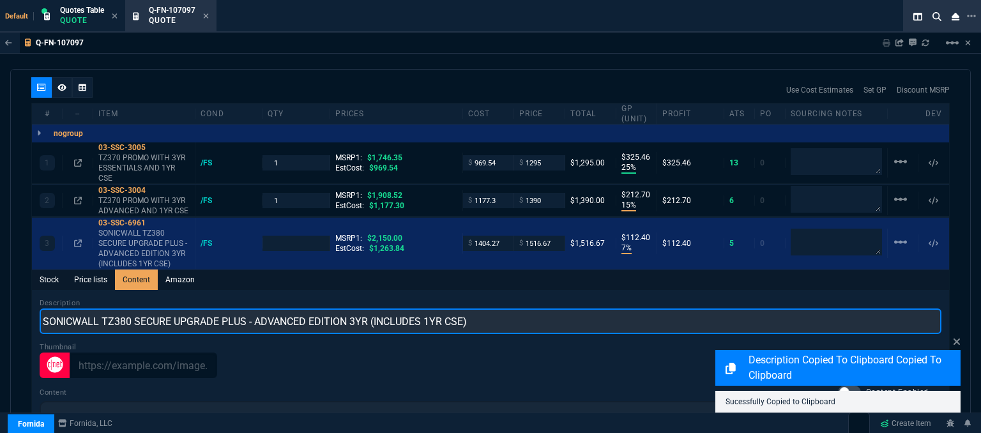
drag, startPoint x: 526, startPoint y: 315, endPoint x: 40, endPoint y: 294, distance: 486.9
click at [40, 297] on div "Description SONICWALL TZ380 SECURE UPGRADE PLUS - ADVANCED EDITION 3YR (INCLUDE…" at bounding box center [490, 315] width 901 height 36
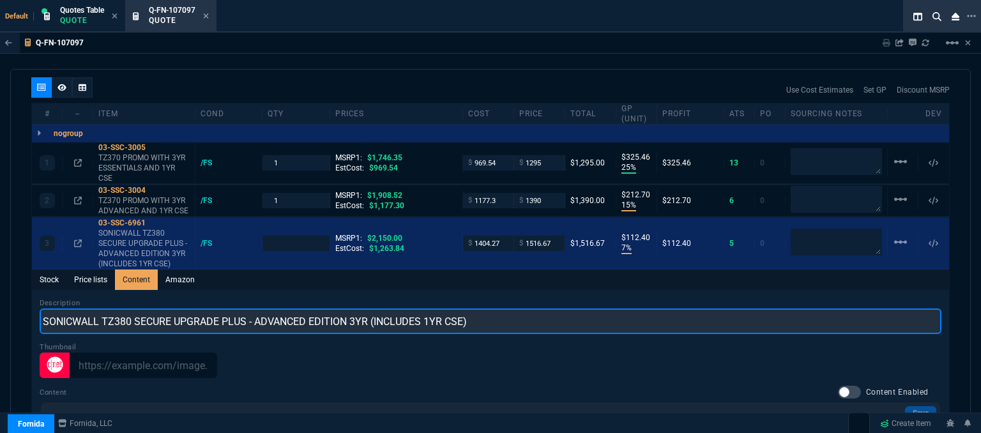
paste input "TZ370 PROMO WITH 3YR ADVANCED AND 1YR CSE"
click at [63, 308] on input "TZ370 PROMO WITH 3YR ADVANCED AND 1YR CSE" at bounding box center [490, 321] width 901 height 26
type input "TZ380 PROMO WITH 3YR ADVANCED AND 1YR CSE"
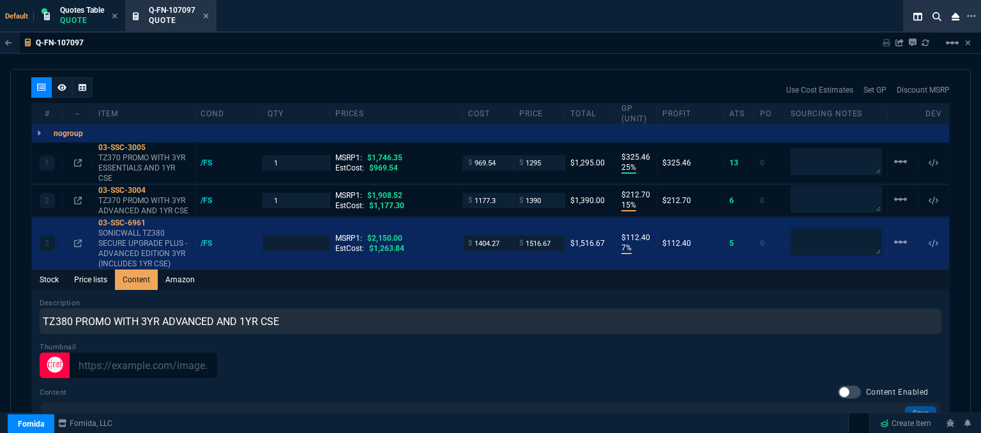
type input "1"
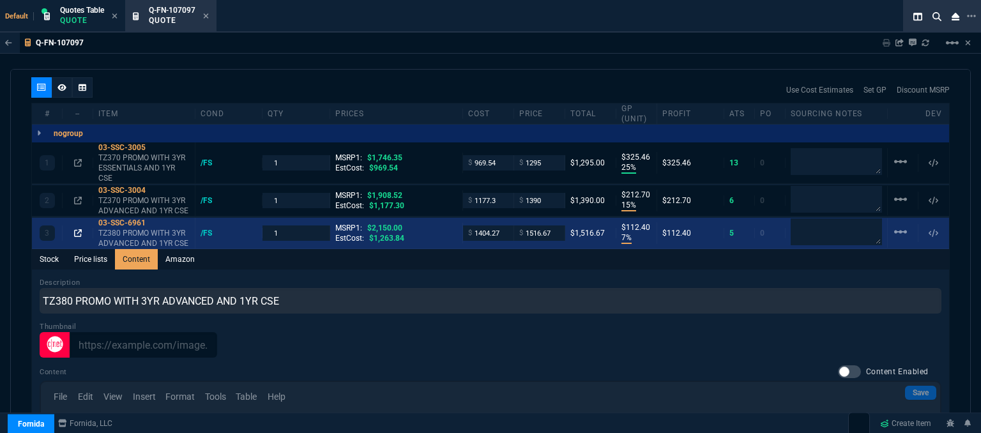
click at [79, 229] on icon at bounding box center [78, 233] width 8 height 8
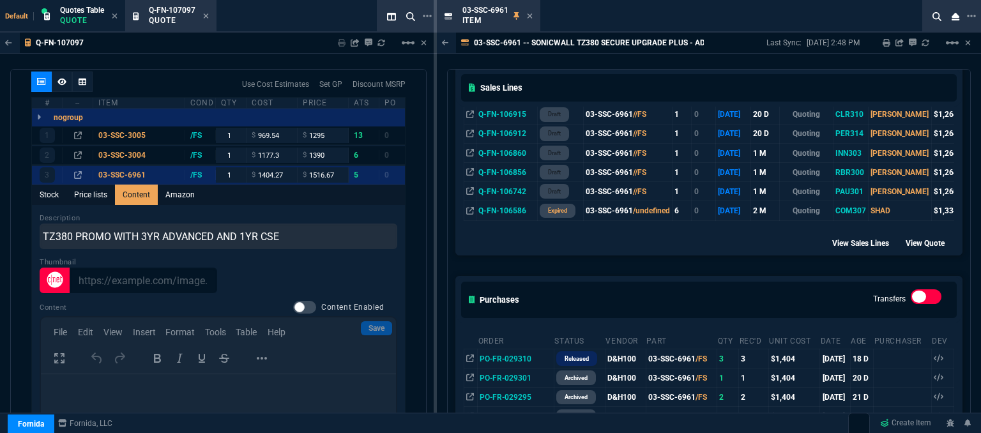
scroll to position [447, 0]
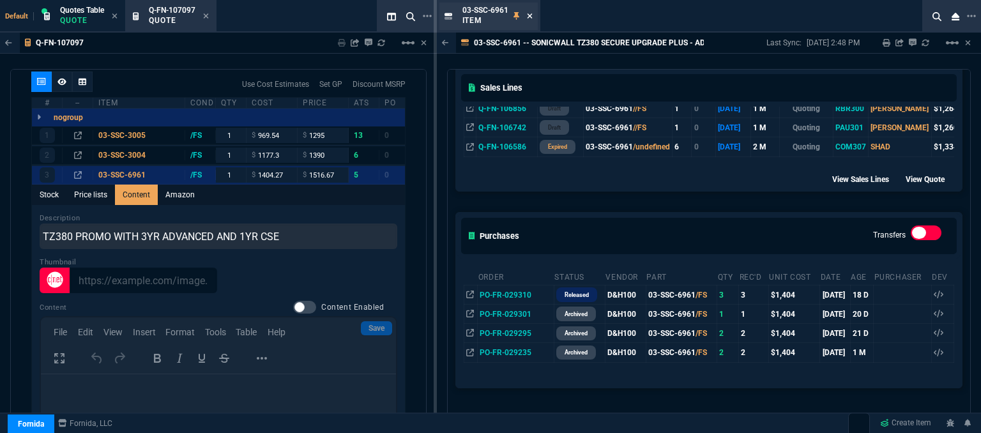
click at [529, 12] on icon at bounding box center [530, 16] width 6 height 8
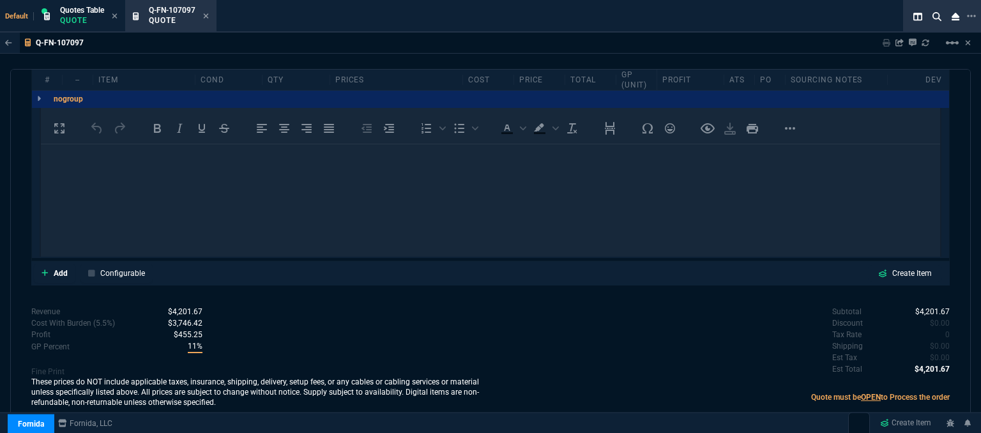
scroll to position [739, 0]
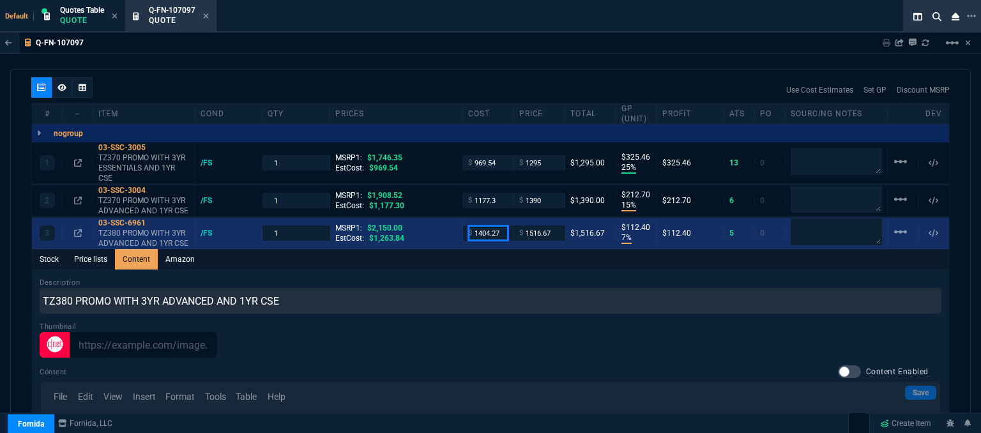
click at [502, 225] on input "1404.27" at bounding box center [488, 232] width 40 height 15
type input "1263.84"
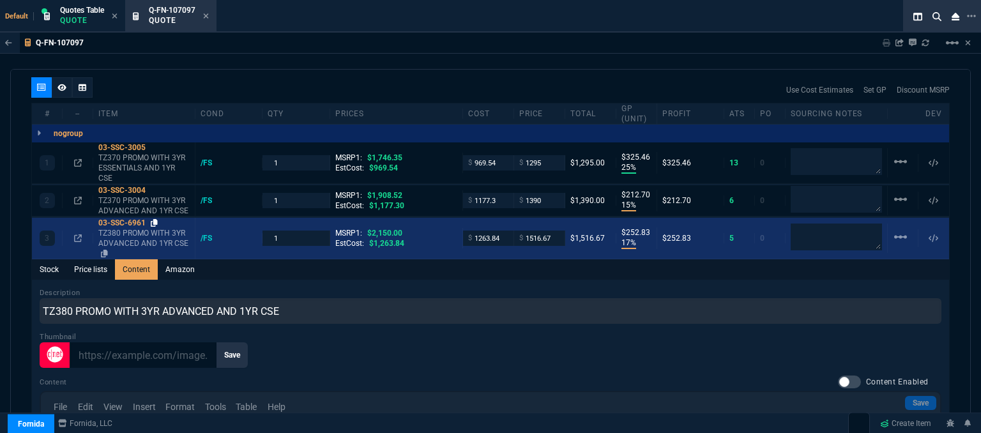
click at [154, 219] on icon at bounding box center [154, 223] width 7 height 8
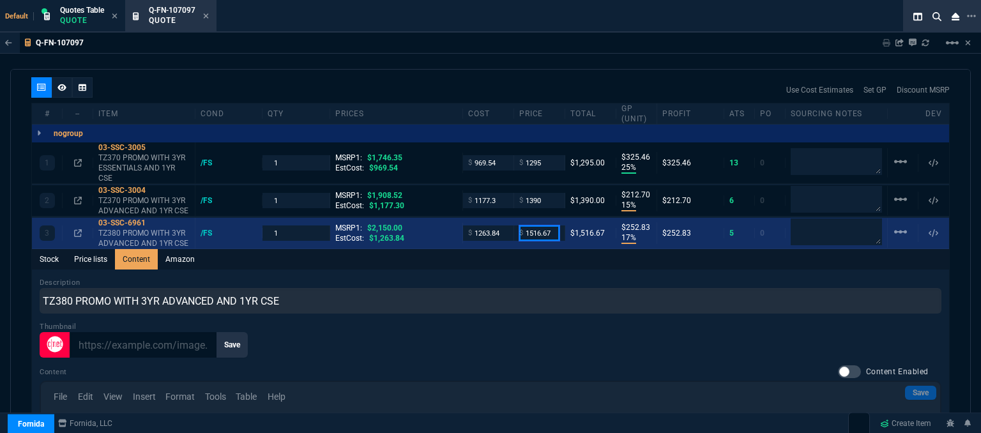
click at [550, 225] on input "1516.67" at bounding box center [539, 232] width 40 height 15
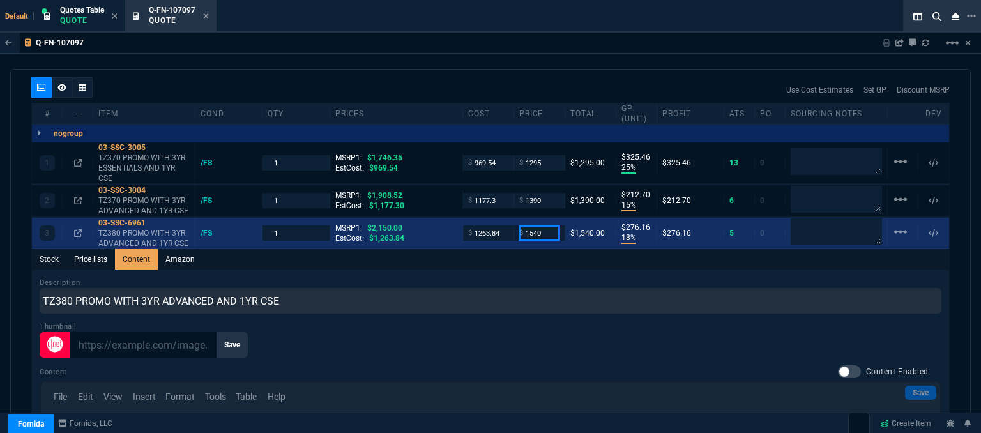
click at [552, 225] on input "1540" at bounding box center [539, 232] width 40 height 15
type input "1544"
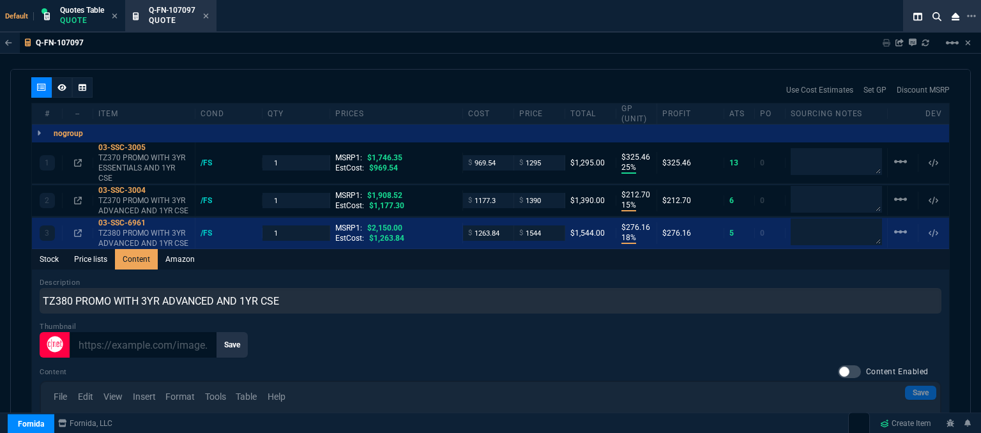
click at [544, 256] on div "Stock Price lists Content Amazon" at bounding box center [490, 259] width 917 height 20
click at [64, 84] on icon at bounding box center [61, 87] width 9 height 7
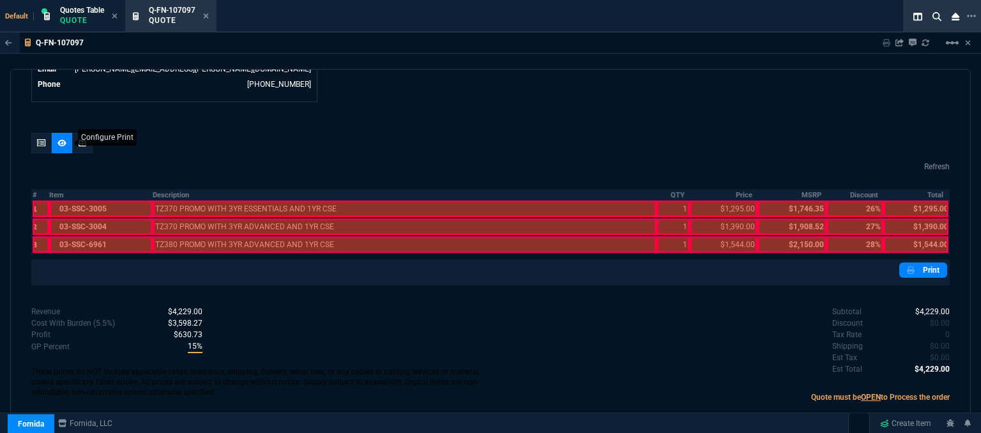
scroll to position [672, 0]
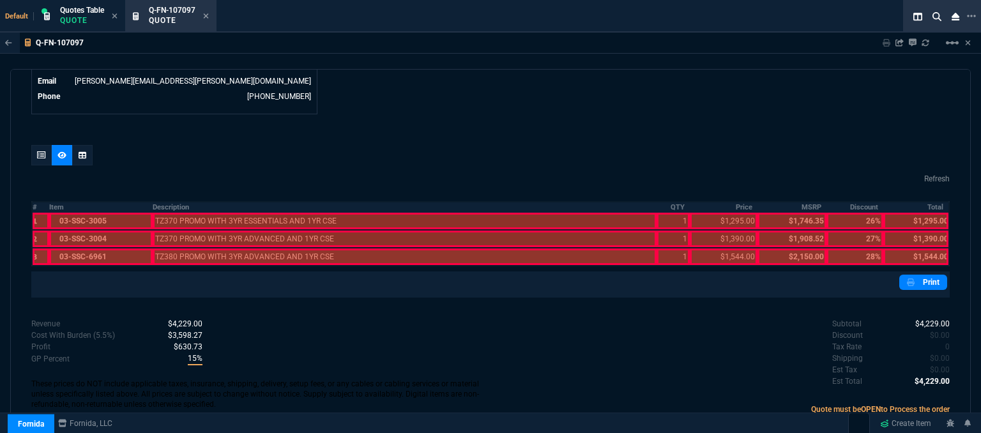
click at [109, 250] on div at bounding box center [100, 256] width 103 height 17
click at [109, 233] on div at bounding box center [100, 238] width 103 height 17
click at [110, 213] on div at bounding box center [100, 221] width 103 height 17
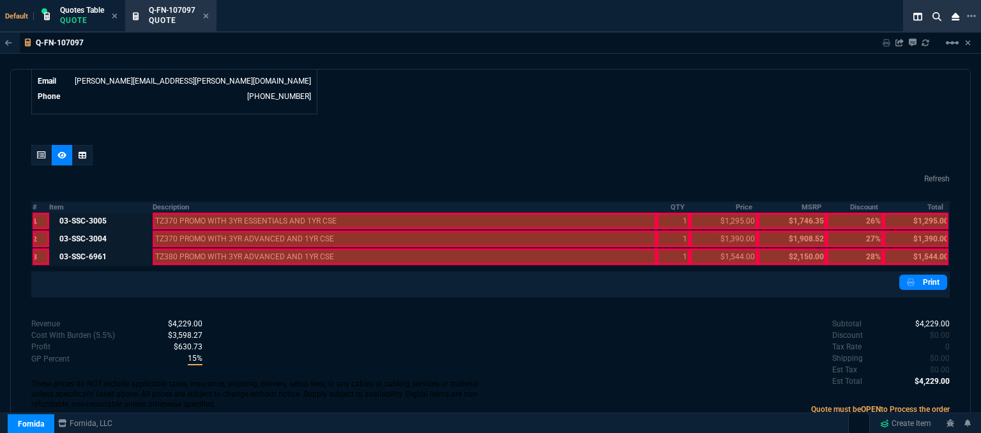
click at [262, 248] on div at bounding box center [405, 256] width 504 height 17
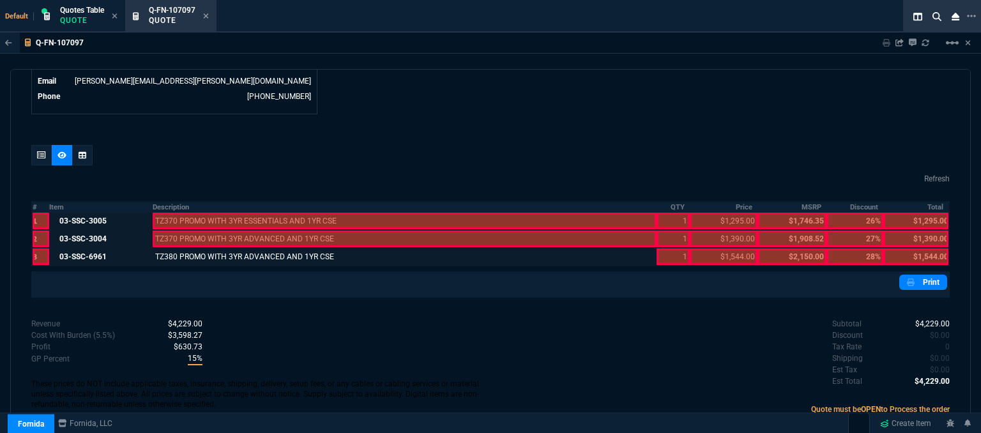
click at [262, 230] on div at bounding box center [405, 238] width 504 height 17
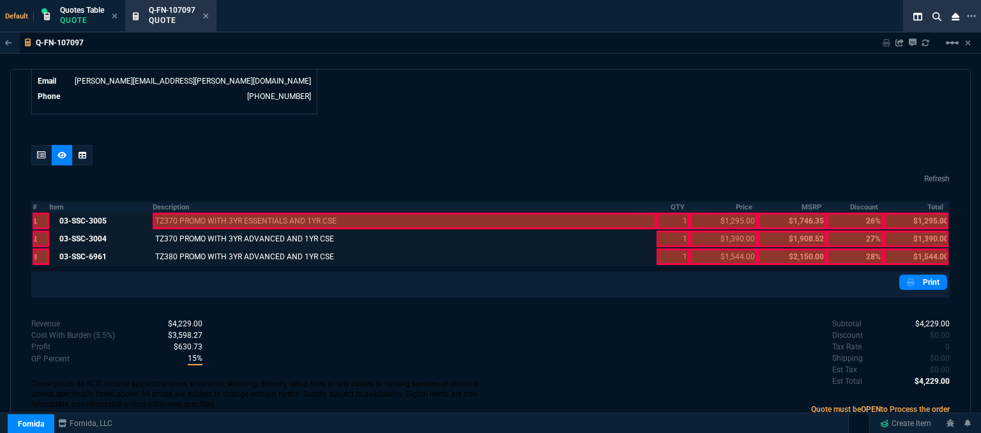
click at [262, 213] on div at bounding box center [405, 221] width 504 height 17
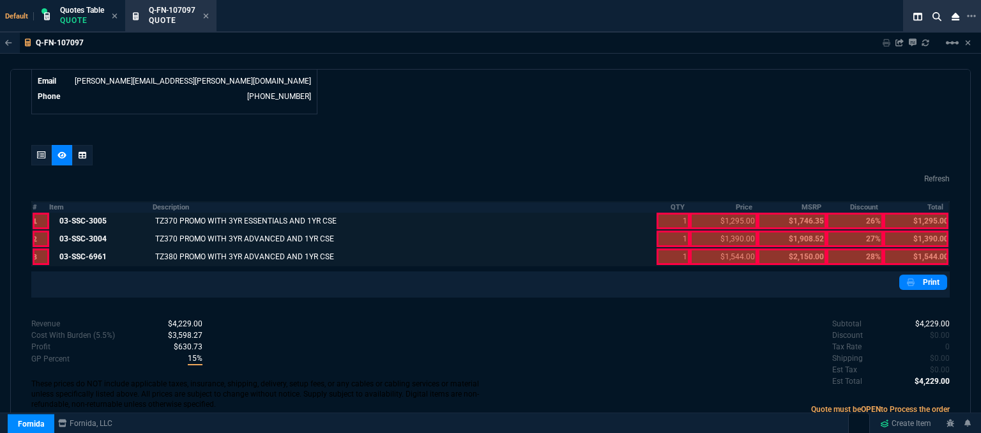
click at [666, 248] on div at bounding box center [672, 256] width 33 height 17
click at [666, 230] on div at bounding box center [672, 238] width 33 height 17
click at [664, 213] on div at bounding box center [672, 221] width 33 height 17
click at [712, 248] on div at bounding box center [723, 256] width 68 height 17
click at [712, 230] on div at bounding box center [723, 238] width 68 height 17
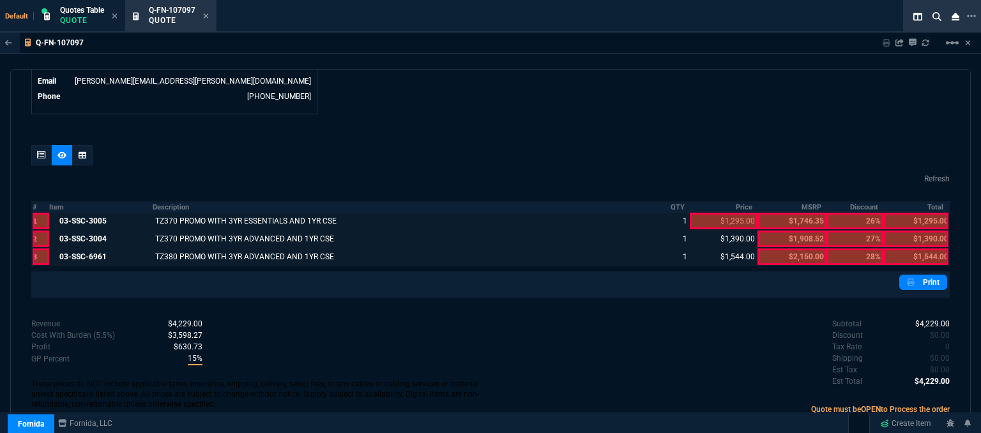
click at [715, 213] on div at bounding box center [723, 221] width 68 height 17
click at [908, 248] on div at bounding box center [915, 256] width 65 height 17
click at [908, 230] on div at bounding box center [915, 238] width 65 height 17
click at [908, 213] on div at bounding box center [915, 221] width 65 height 17
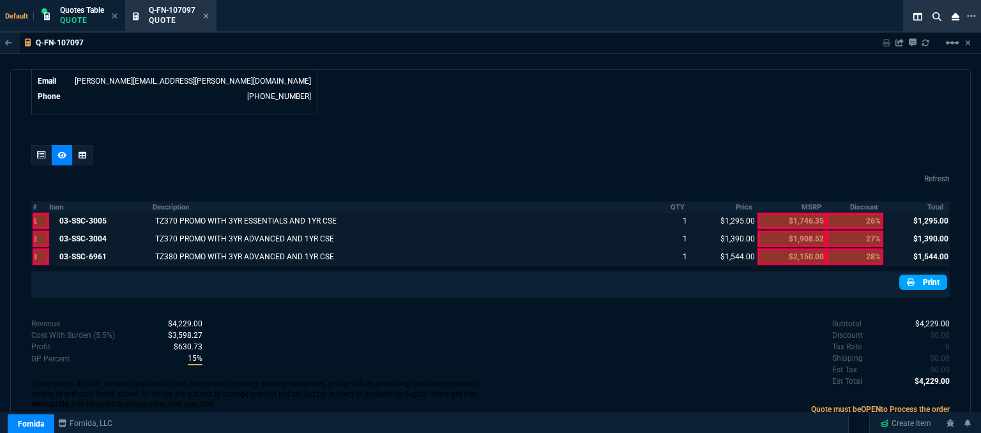
click at [924, 275] on link "Print" at bounding box center [923, 282] width 48 height 15
click at [205, 18] on icon at bounding box center [206, 15] width 5 height 5
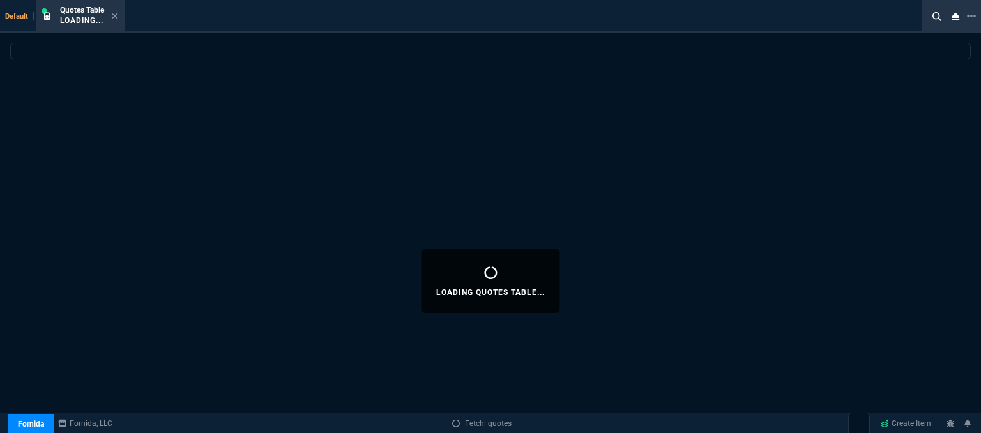
select select
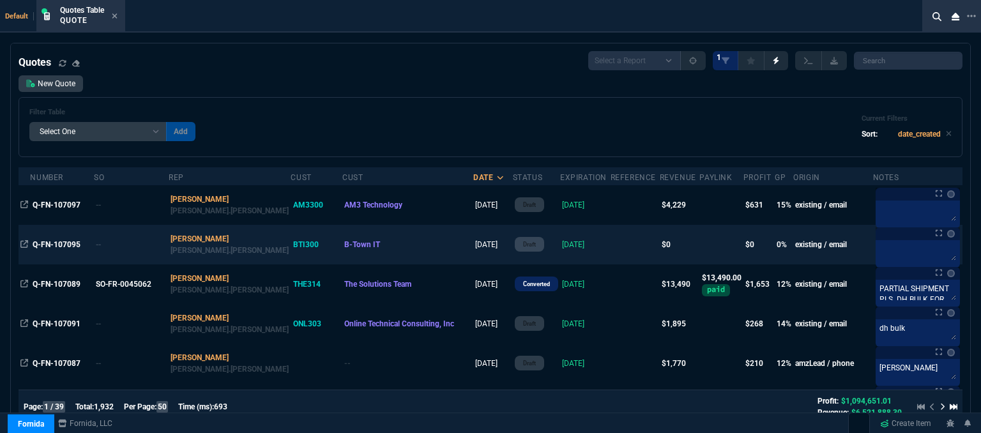
click at [610, 247] on td at bounding box center [634, 245] width 49 height 40
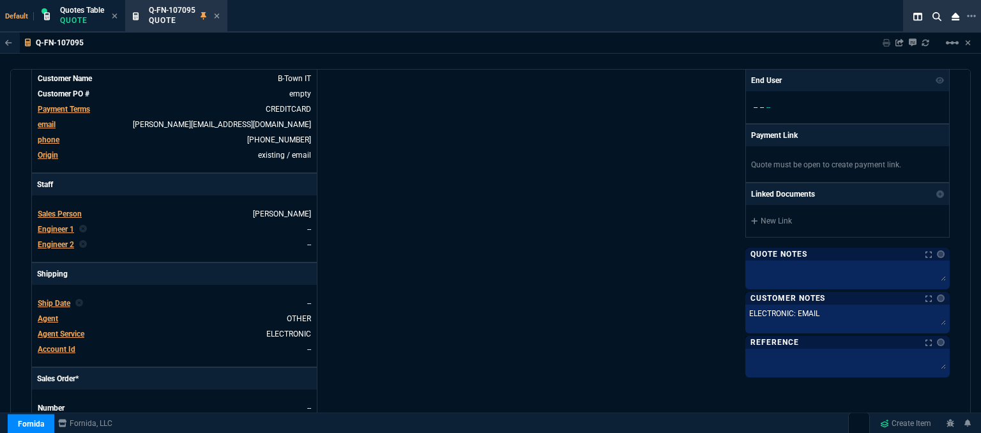
scroll to position [511, 0]
